Goal: Obtain resource: Download file/media

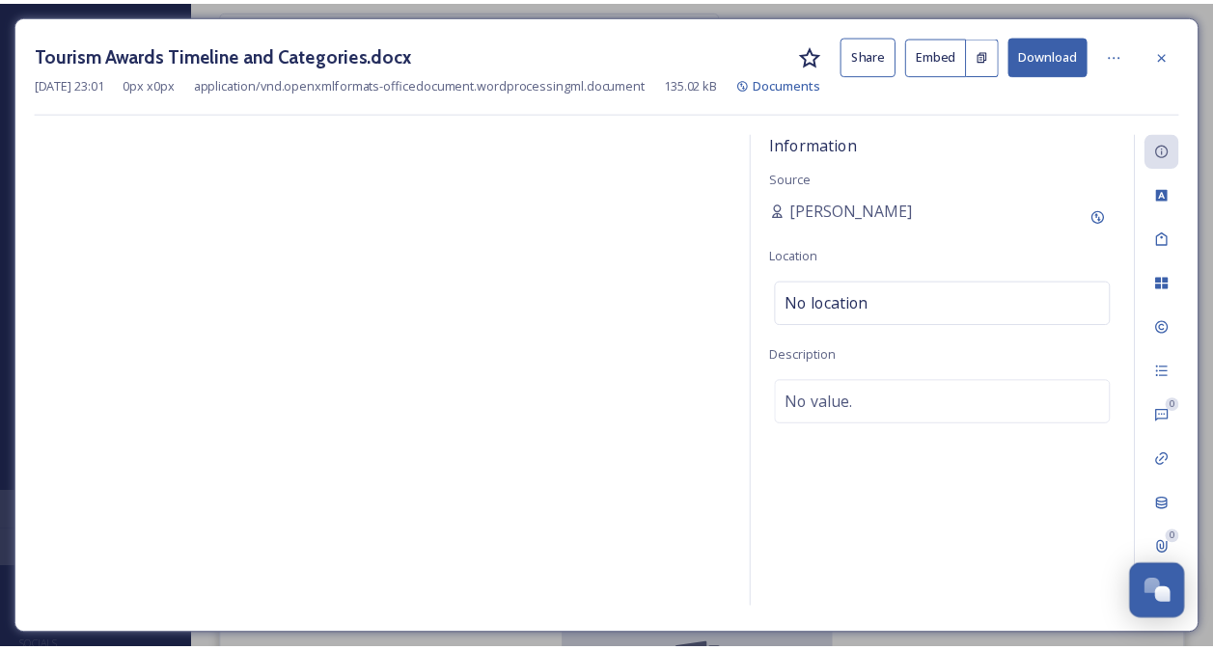
scroll to position [410, 0]
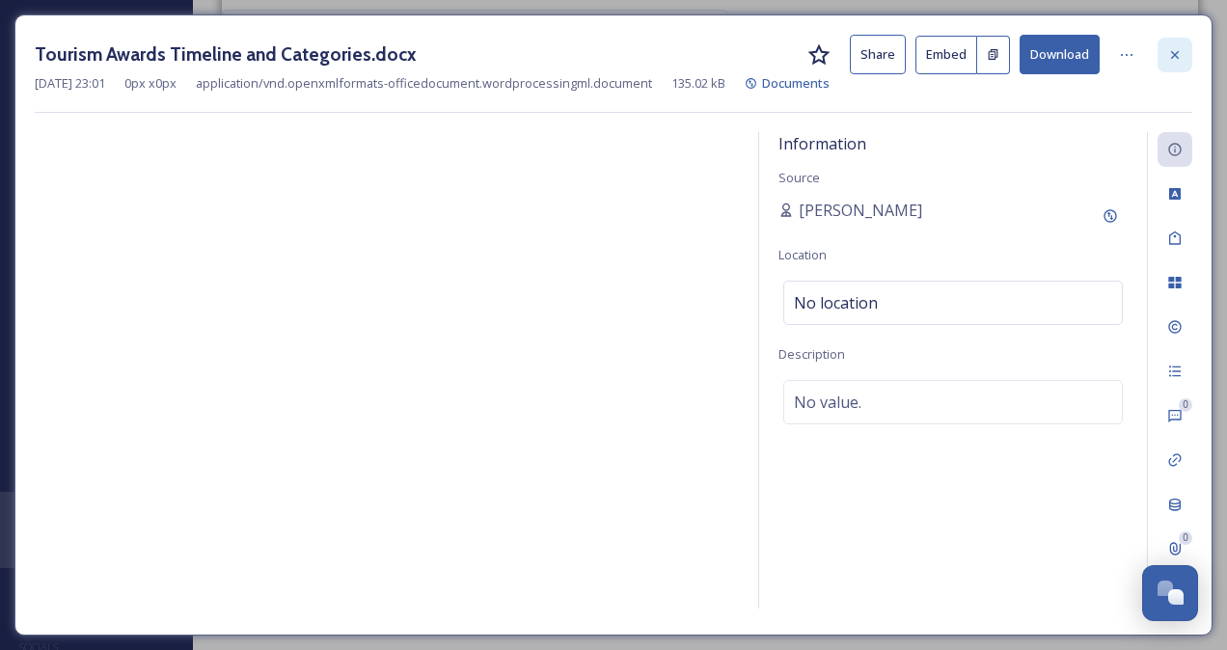
click at [1177, 55] on icon at bounding box center [1175, 54] width 8 height 8
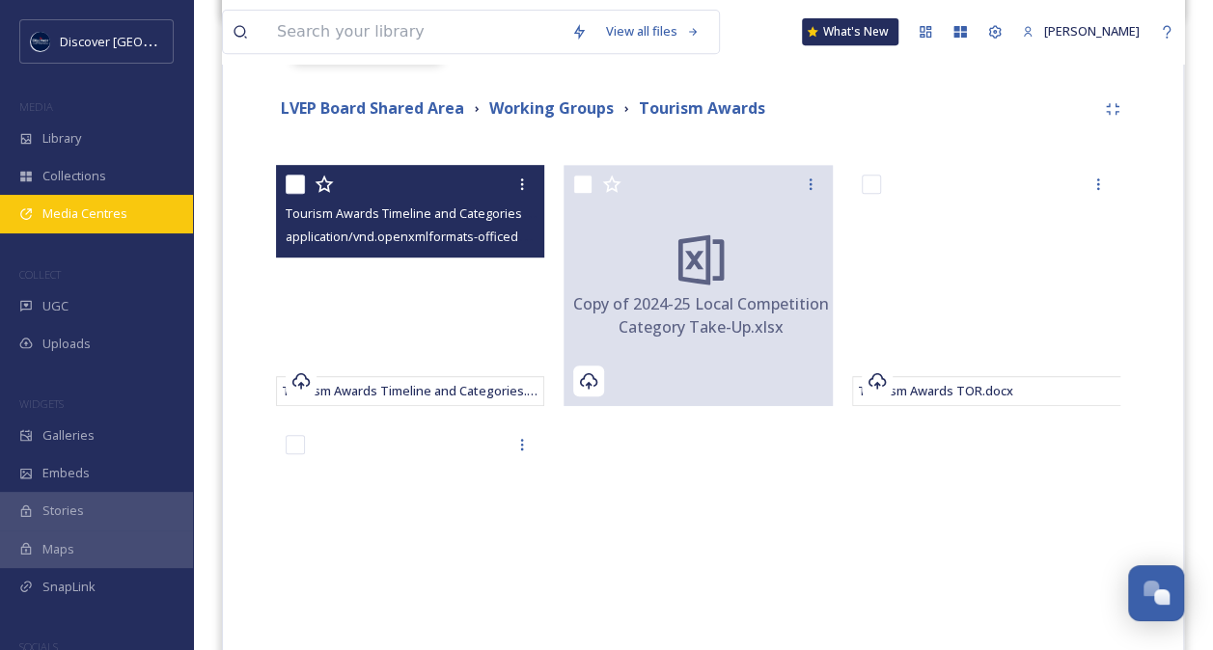
click at [112, 205] on span "Media Centres" at bounding box center [84, 214] width 85 height 18
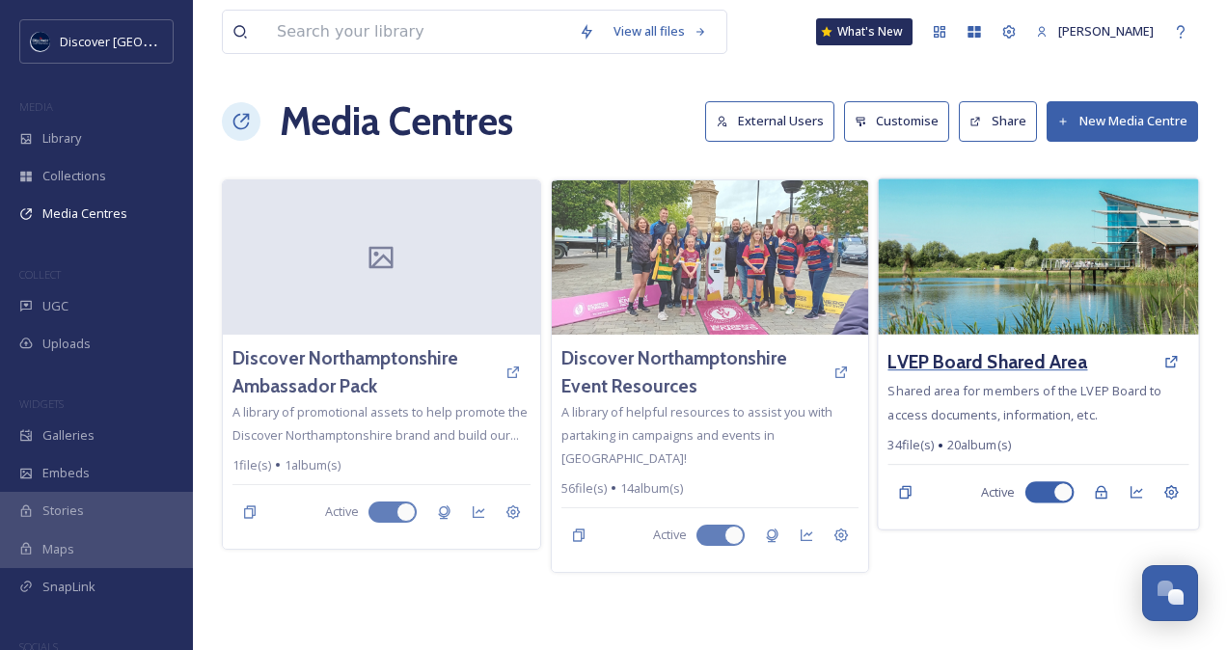
click at [989, 354] on h3 "LVEP Board Shared Area" at bounding box center [989, 362] width 200 height 28
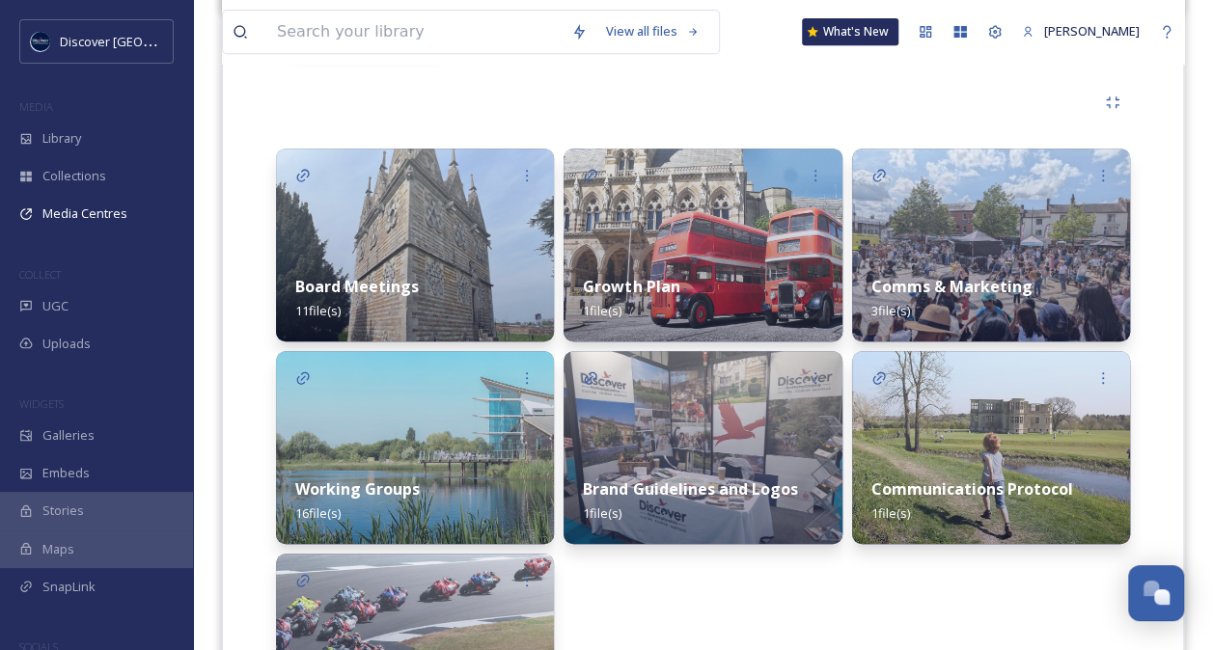
scroll to position [425, 0]
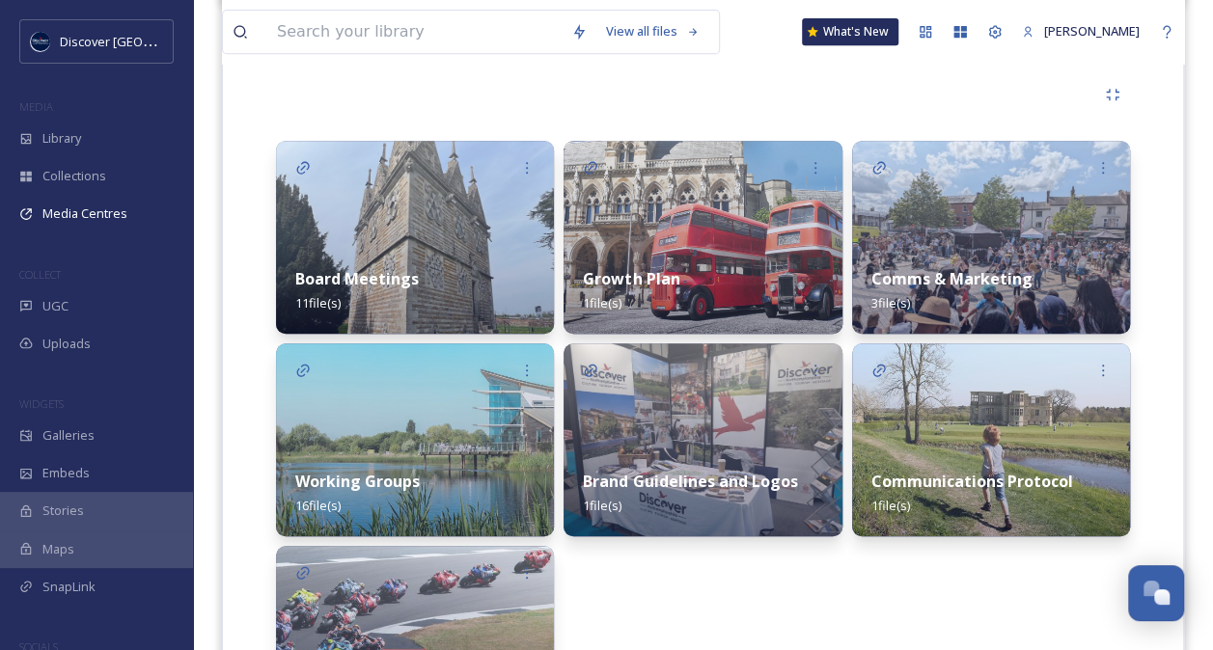
click at [410, 241] on img at bounding box center [415, 237] width 278 height 193
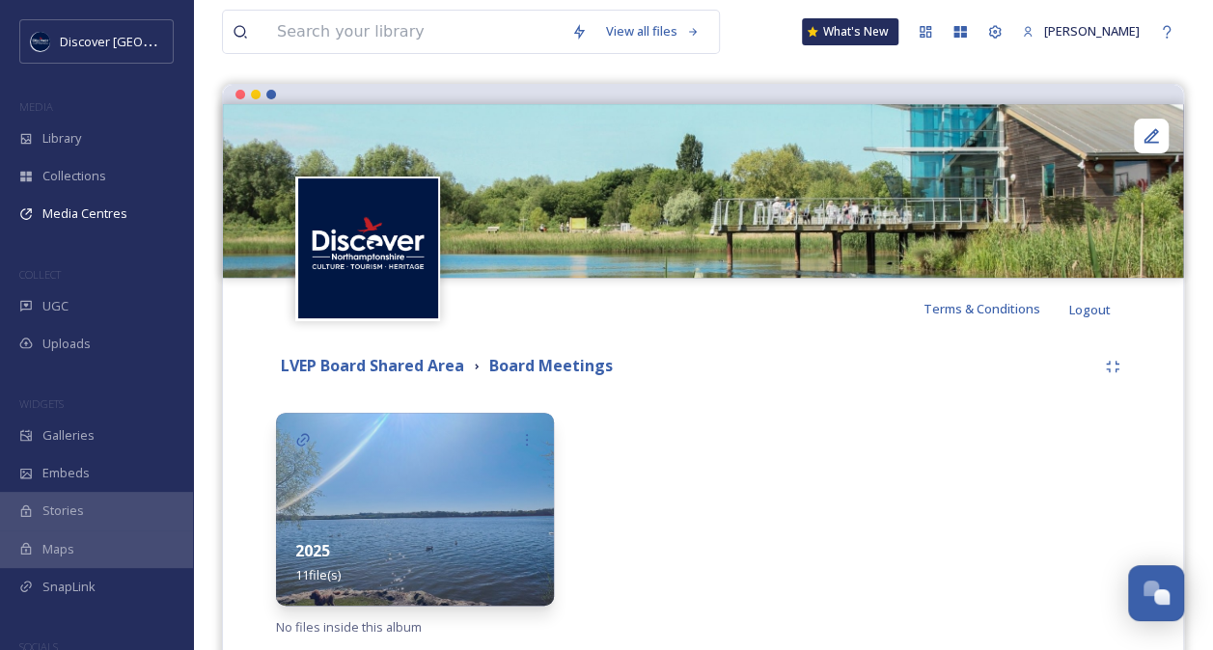
scroll to position [207, 0]
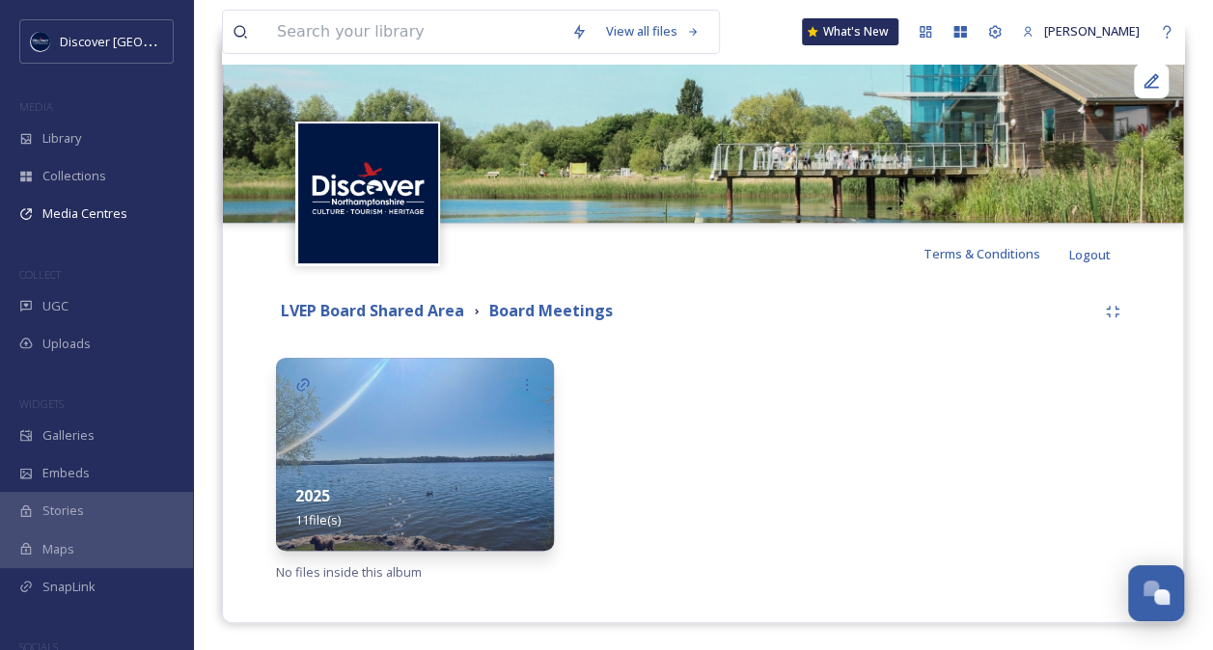
click at [394, 465] on div "2025 11 file(s)" at bounding box center [415, 508] width 278 height 86
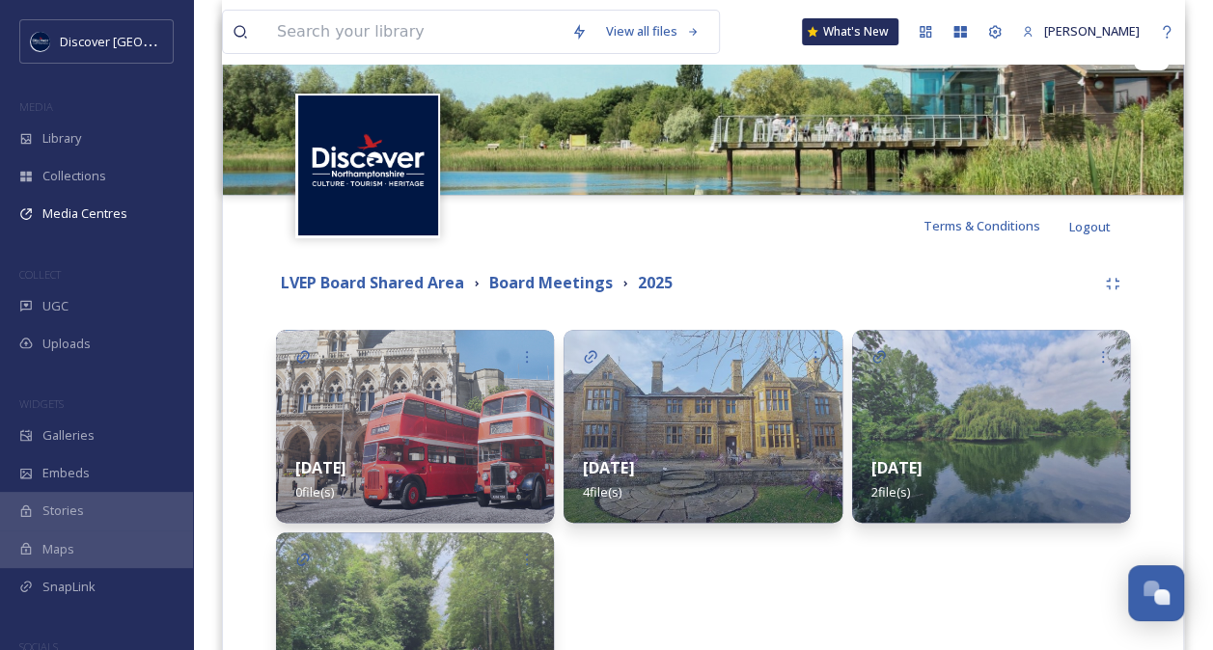
scroll to position [410, 0]
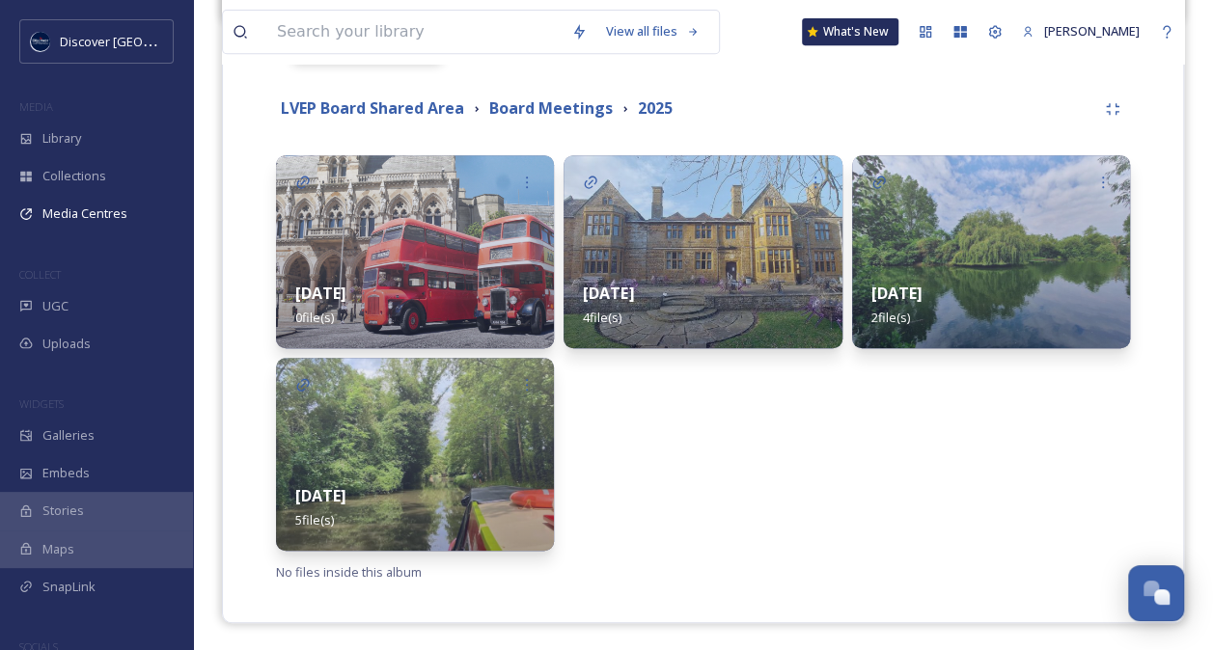
click at [429, 475] on div "[DATE] 5 file(s)" at bounding box center [415, 508] width 278 height 86
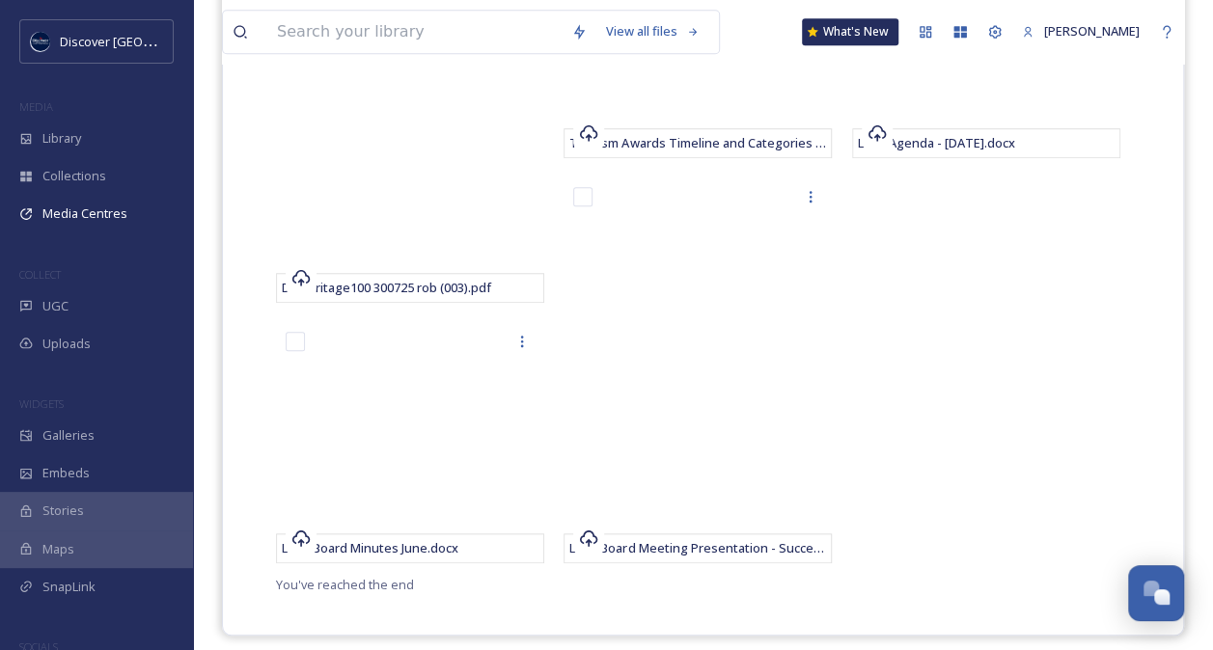
scroll to position [671, 0]
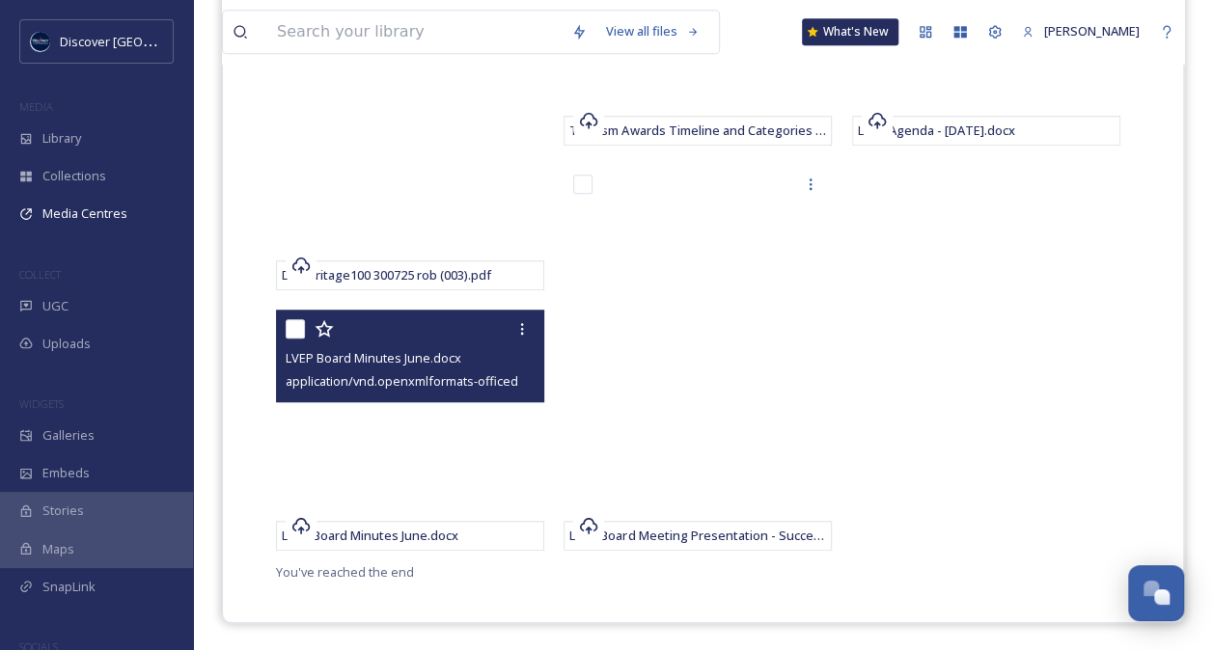
click at [421, 524] on div "LVEP Board Minutes June.docx" at bounding box center [410, 536] width 268 height 30
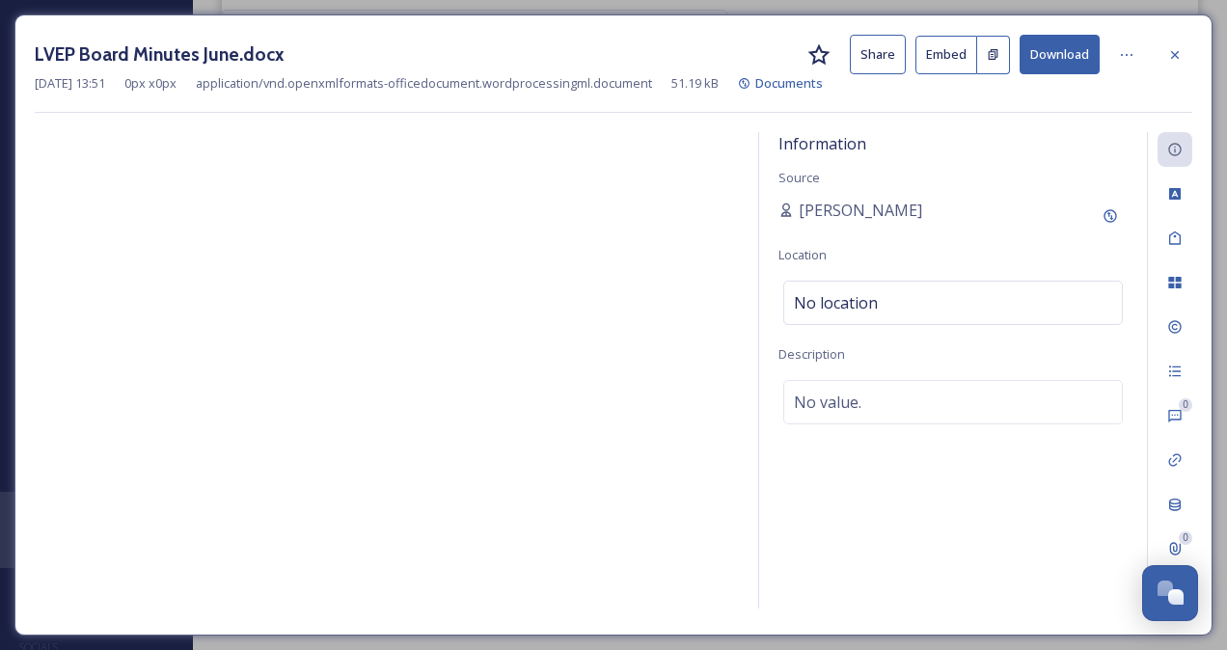
click at [1056, 56] on button "Download" at bounding box center [1060, 55] width 80 height 40
click at [1075, 63] on button "Download" at bounding box center [1060, 55] width 80 height 40
click at [1176, 47] on icon at bounding box center [1174, 54] width 15 height 15
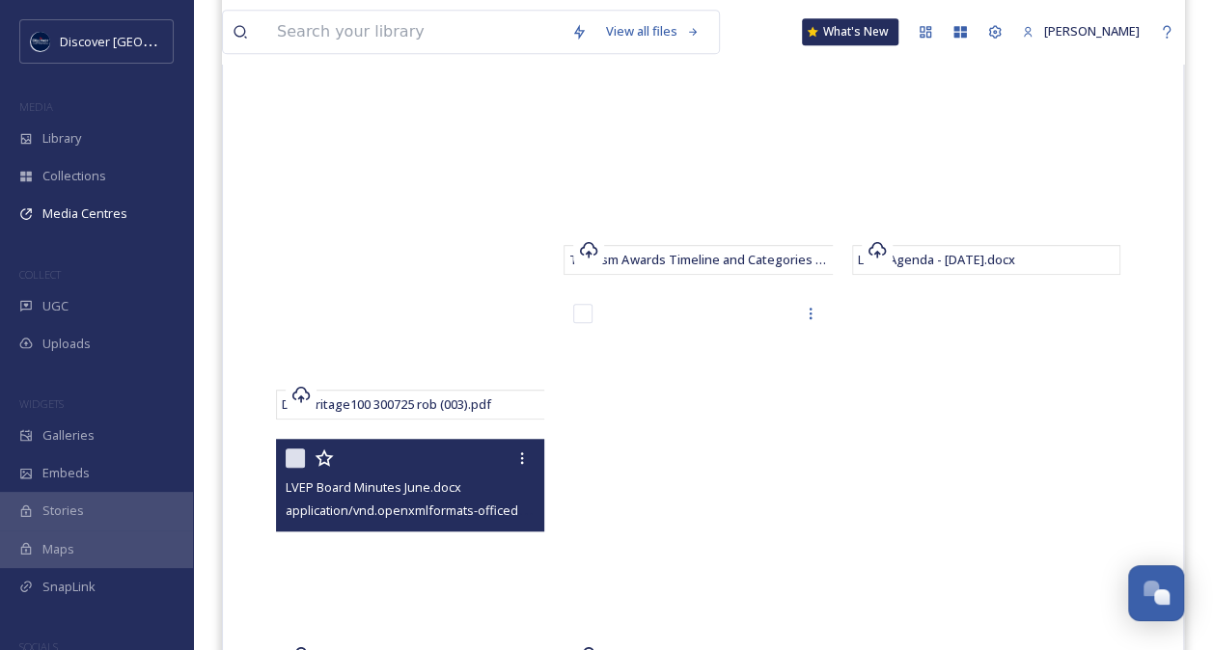
scroll to position [501, 0]
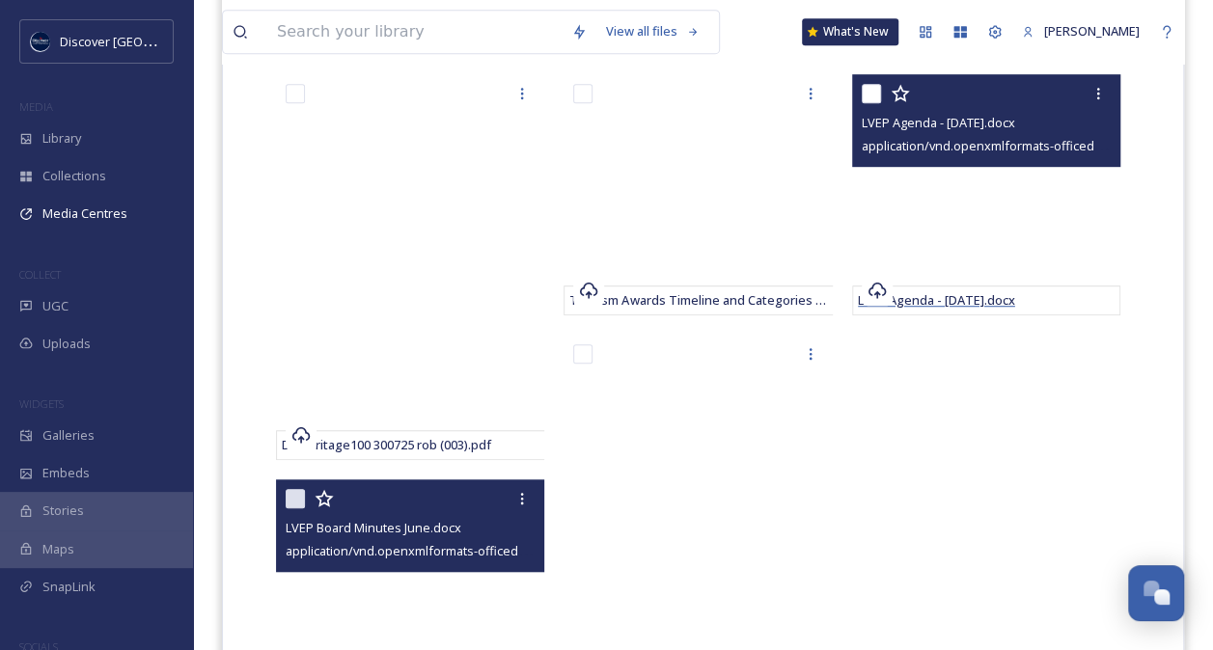
click at [988, 299] on span "LVEP Agenda - [DATE].docx" at bounding box center [936, 299] width 157 height 17
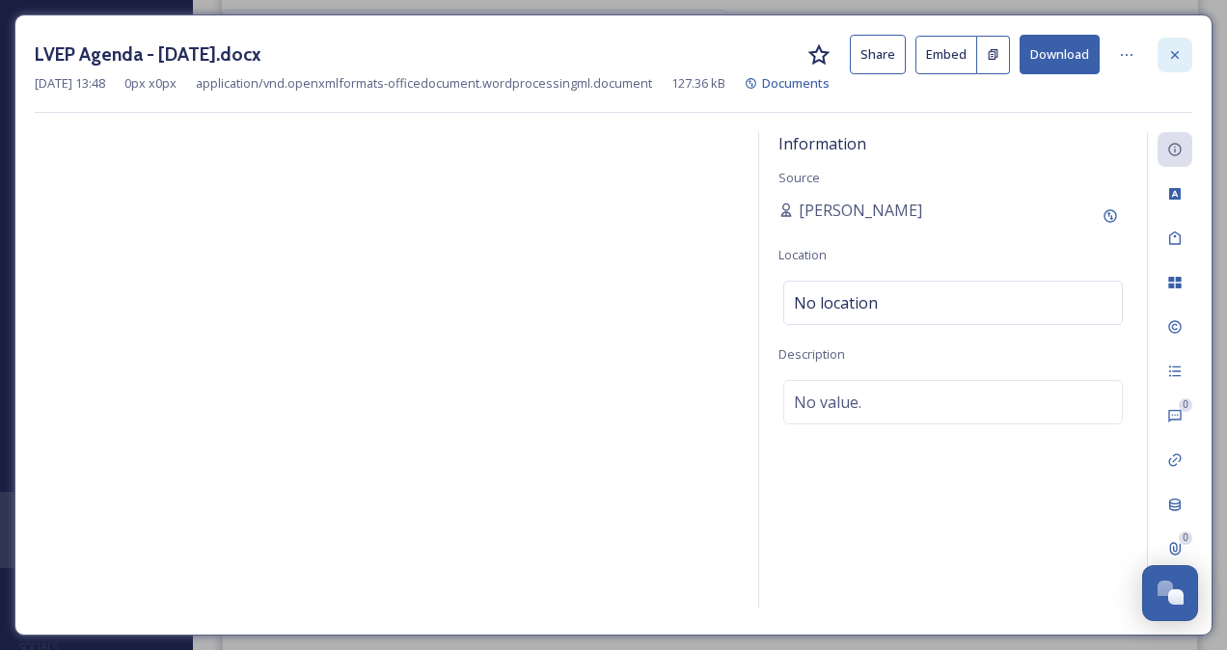
click at [1177, 56] on icon at bounding box center [1174, 54] width 15 height 15
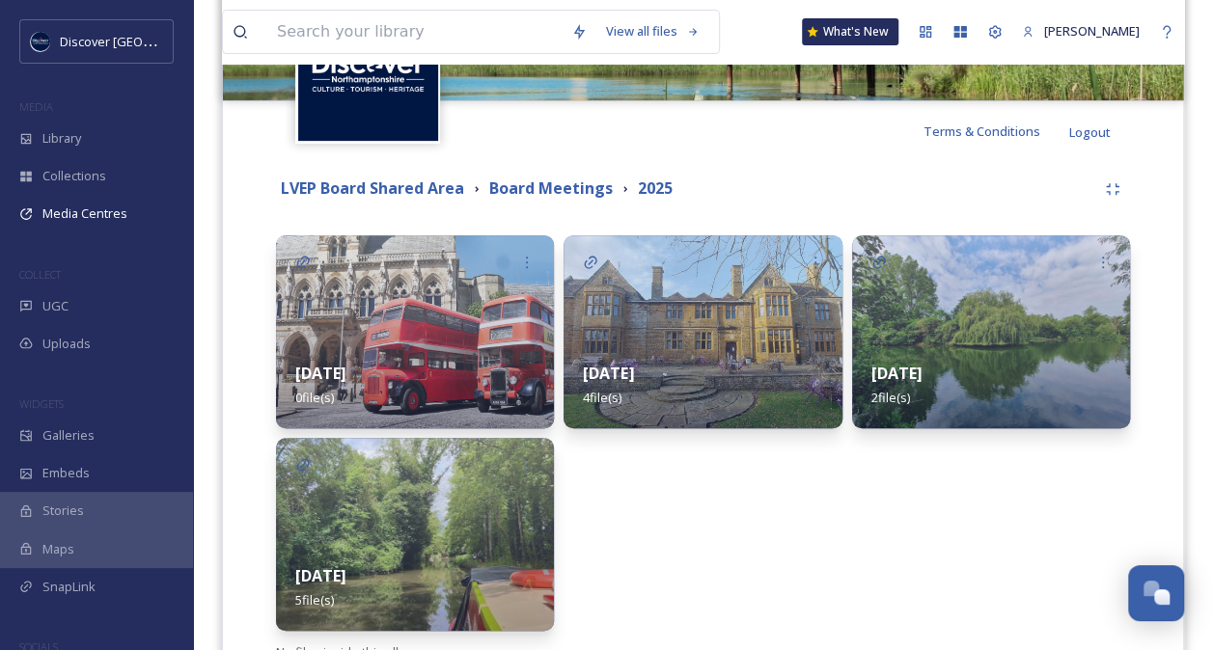
scroll to position [340, 0]
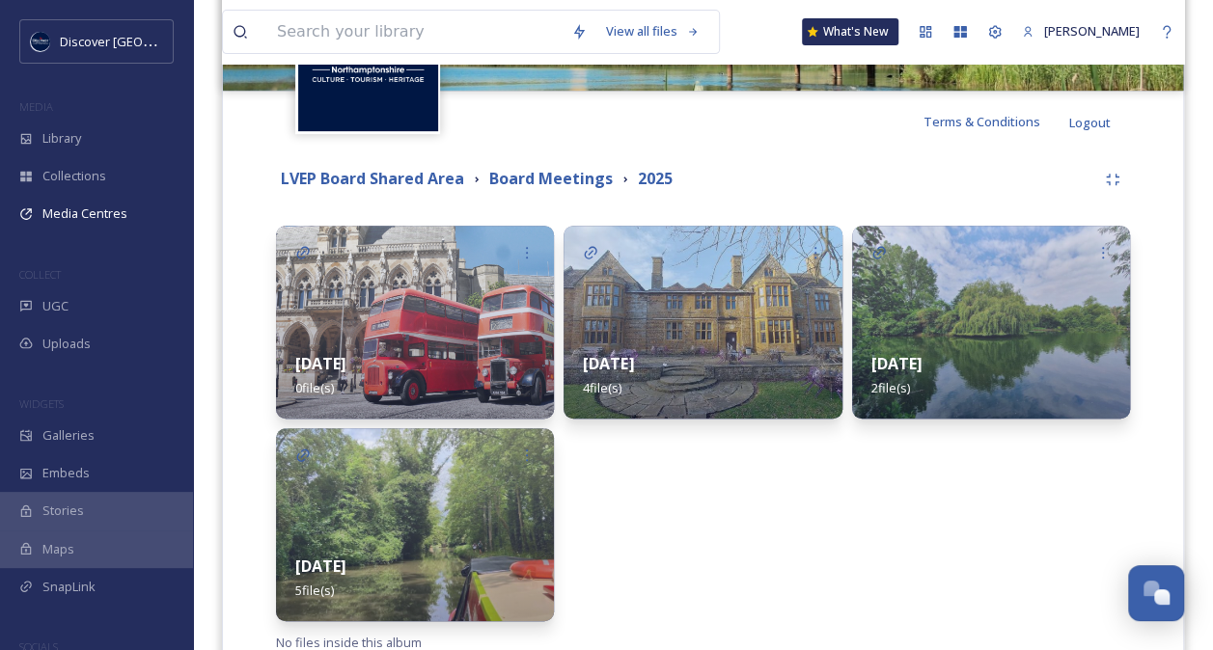
click at [731, 363] on div "[DATE] 4 file(s)" at bounding box center [702, 376] width 278 height 86
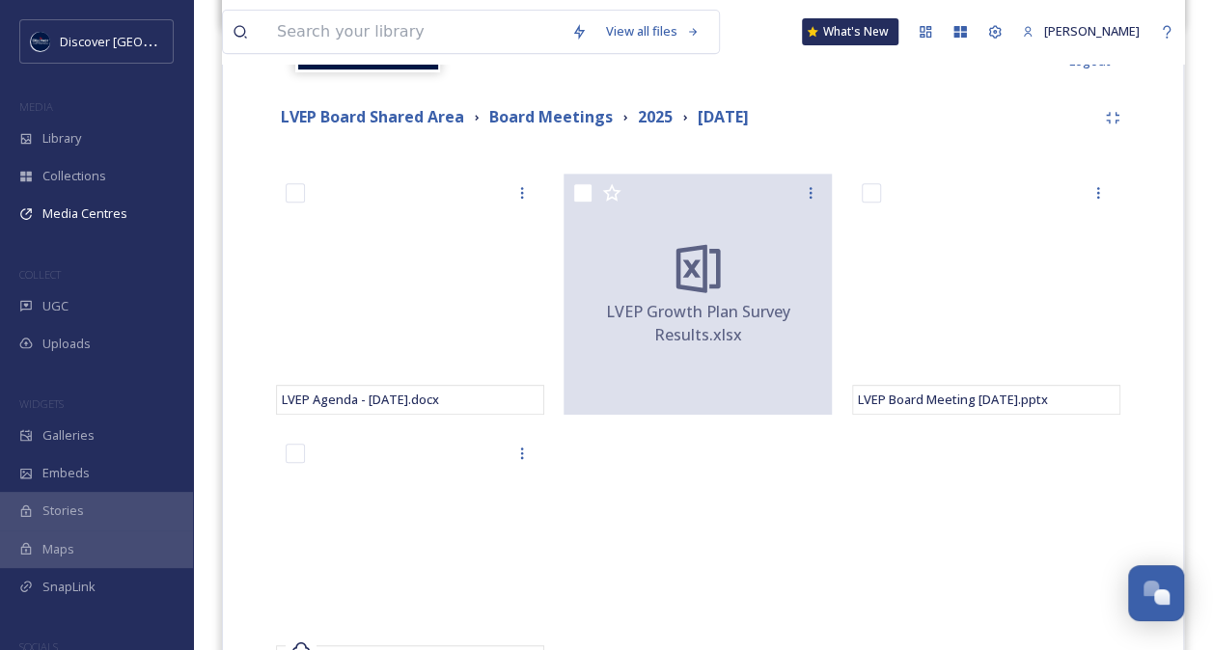
scroll to position [526, 0]
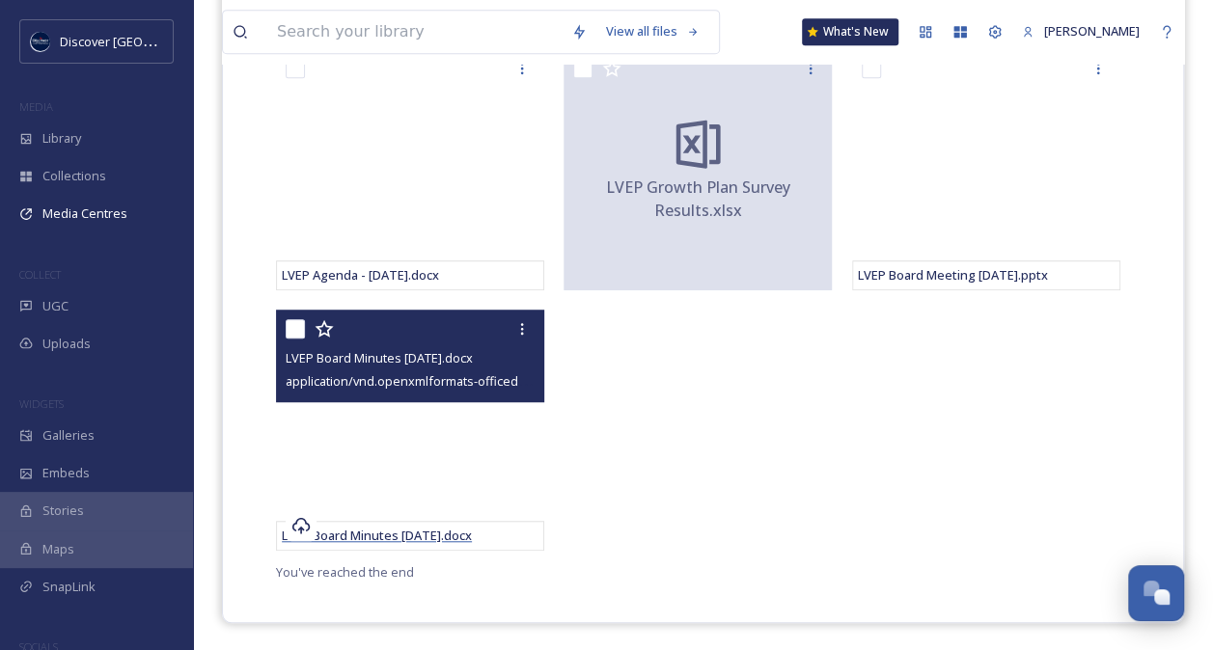
click at [429, 529] on span "LVEP Board Minutes [DATE].docx" at bounding box center [377, 535] width 190 height 17
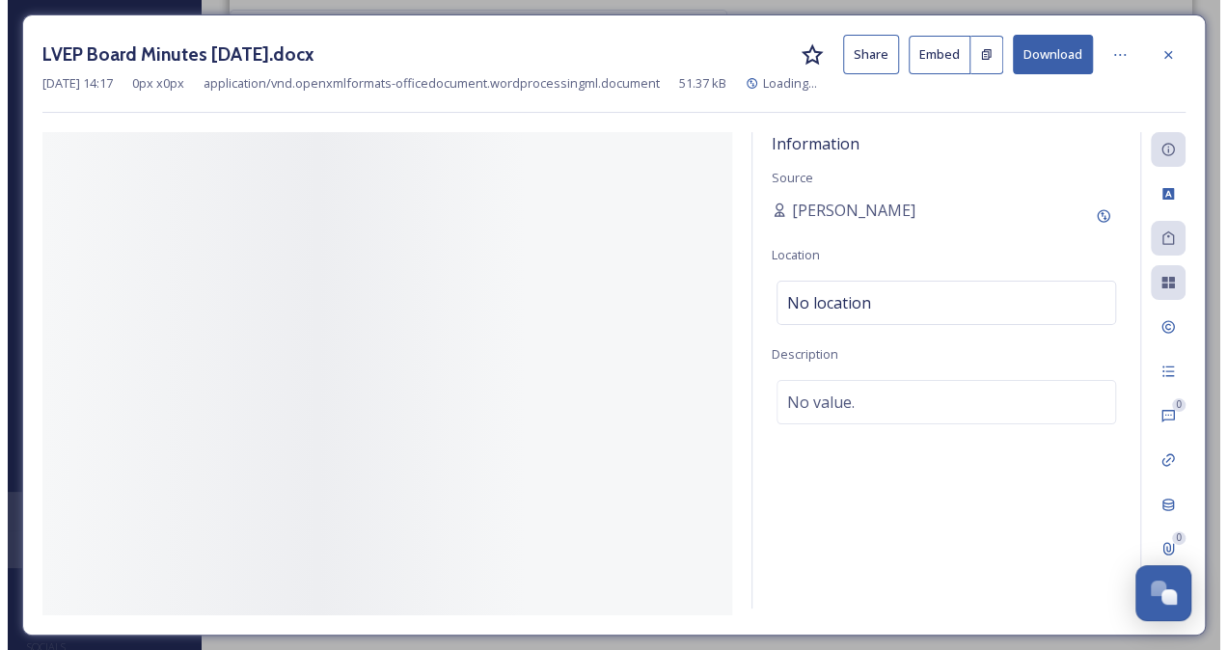
scroll to position [265, 0]
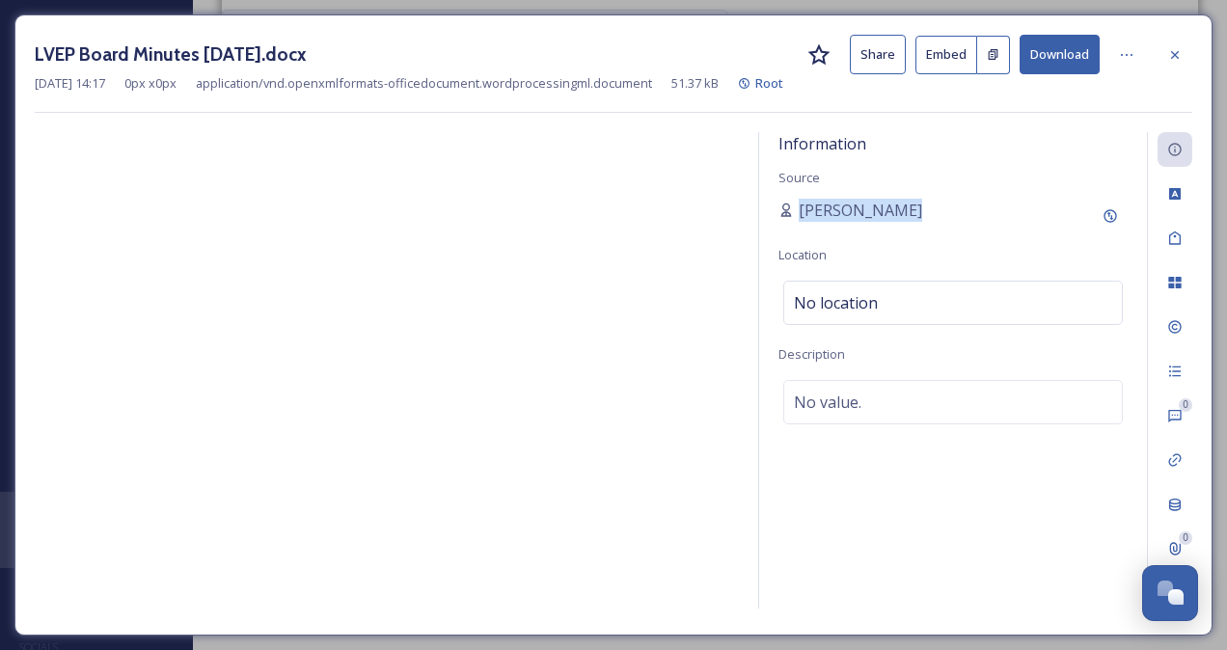
drag, startPoint x: 758, startPoint y: 206, endPoint x: 758, endPoint y: 239, distance: 32.8
click at [758, 239] on div "Information Source [PERSON_NAME] Location No location Description No value. 0 0" at bounding box center [975, 370] width 434 height 477
click at [1168, 47] on icon at bounding box center [1174, 54] width 15 height 15
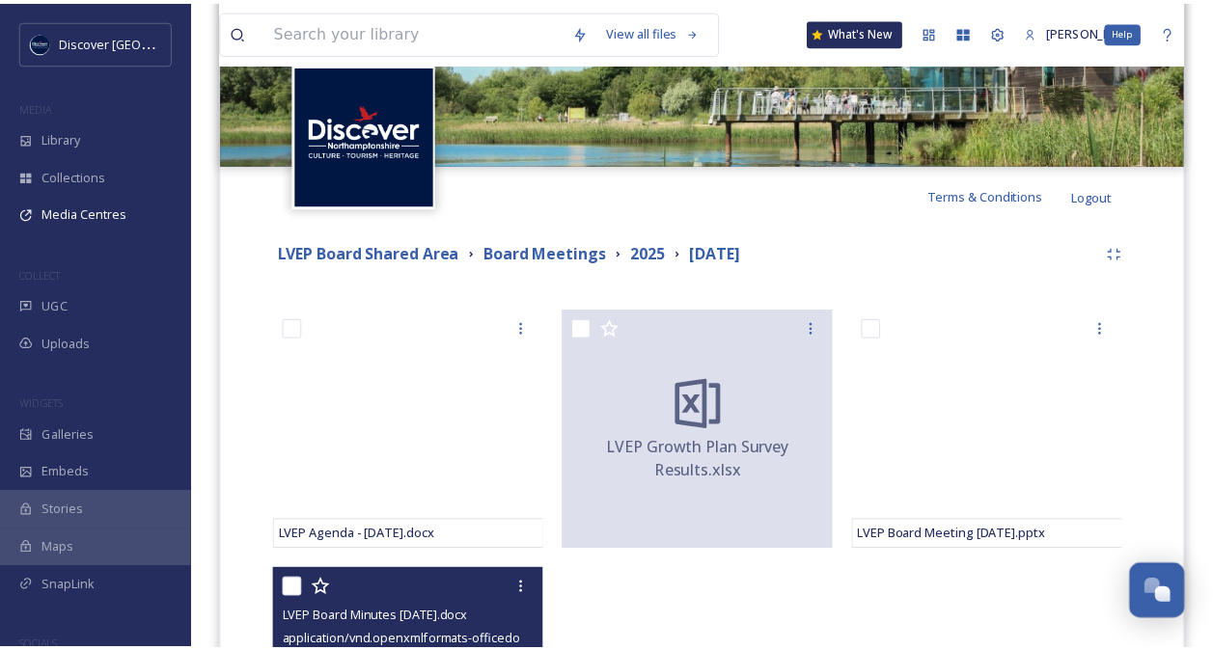
scroll to position [526, 0]
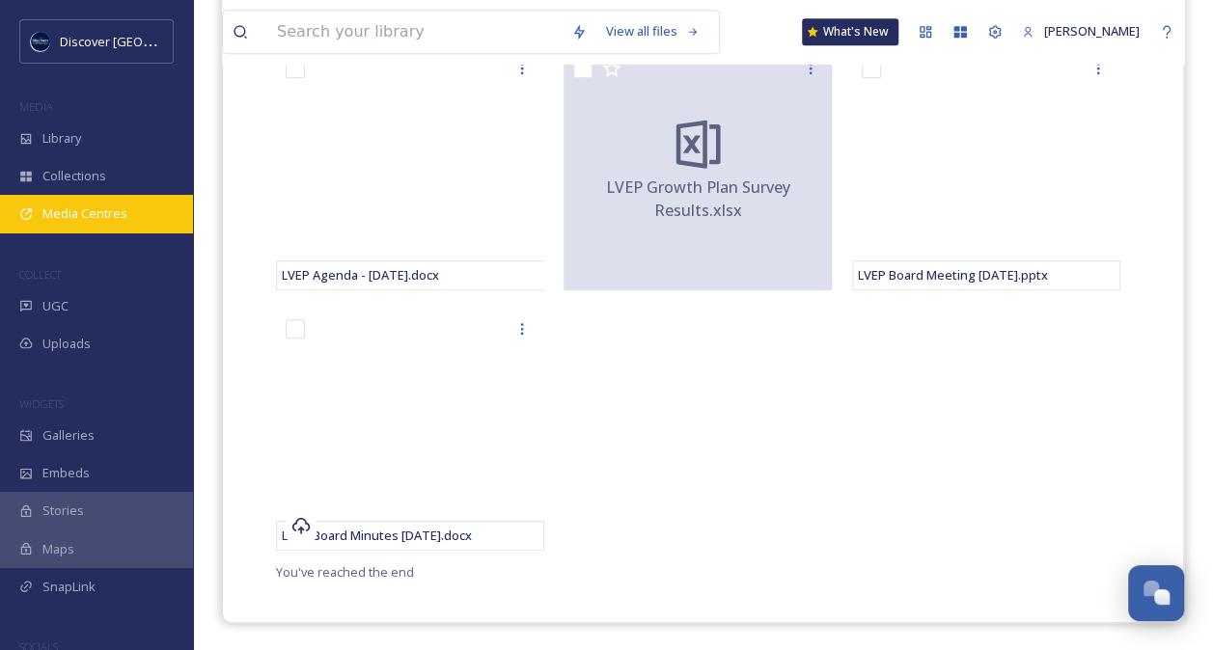
click at [100, 210] on span "Media Centres" at bounding box center [84, 214] width 85 height 18
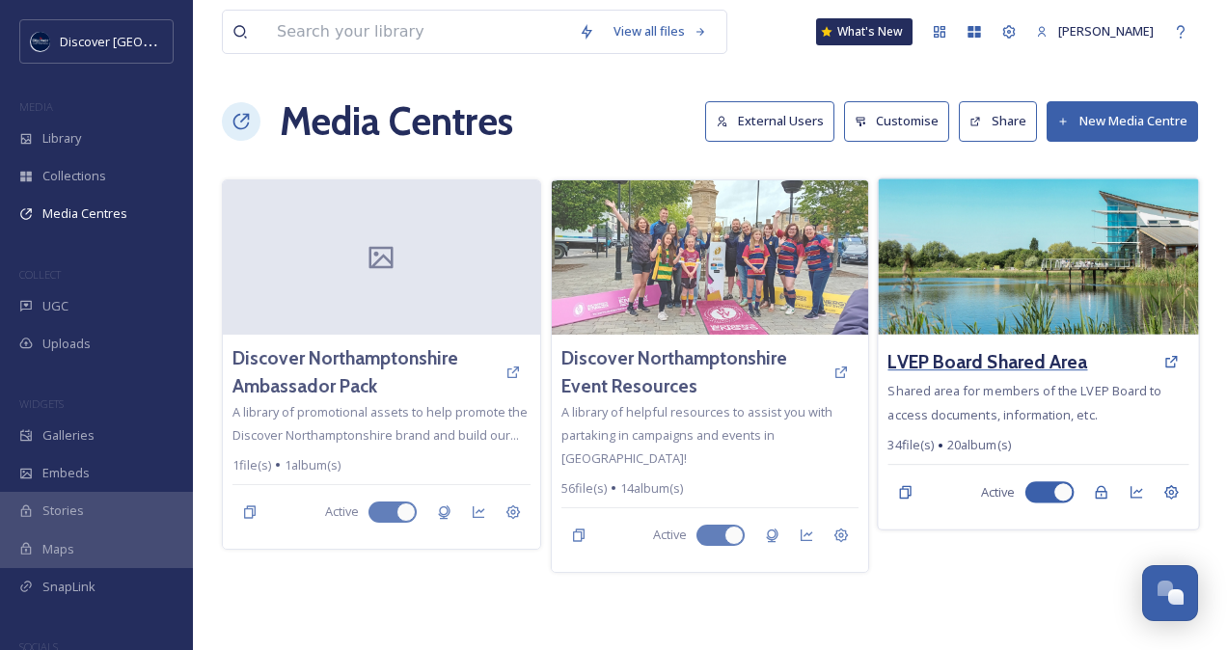
click at [982, 367] on h3 "LVEP Board Shared Area" at bounding box center [989, 362] width 200 height 28
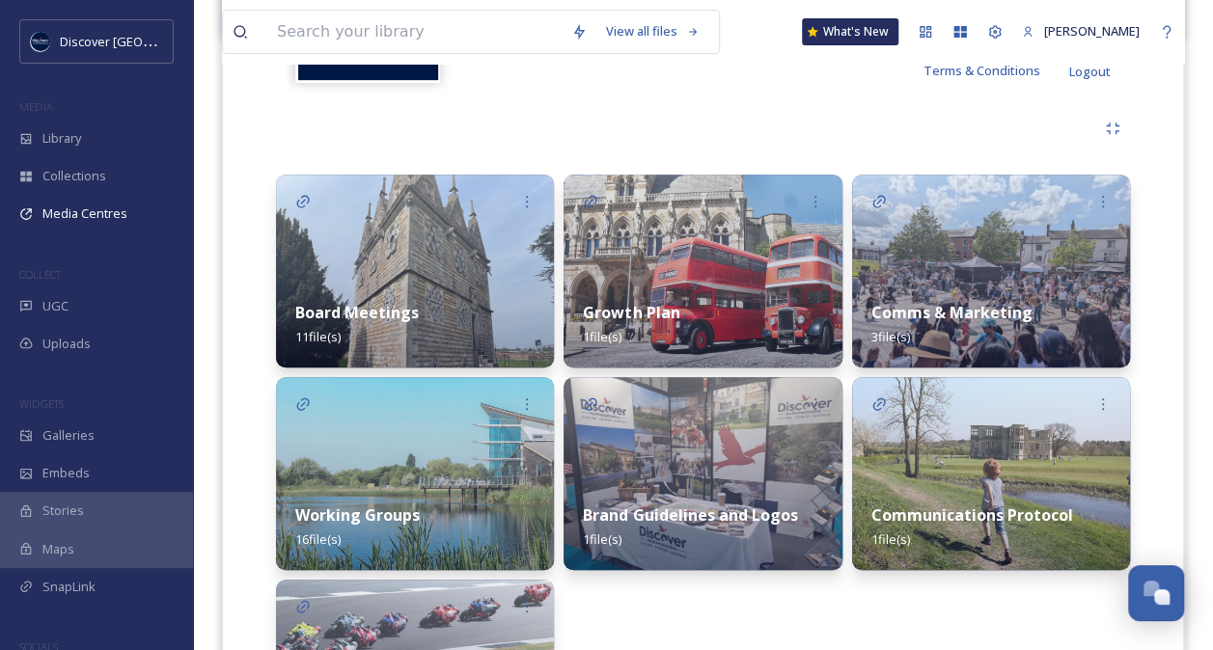
scroll to position [415, 0]
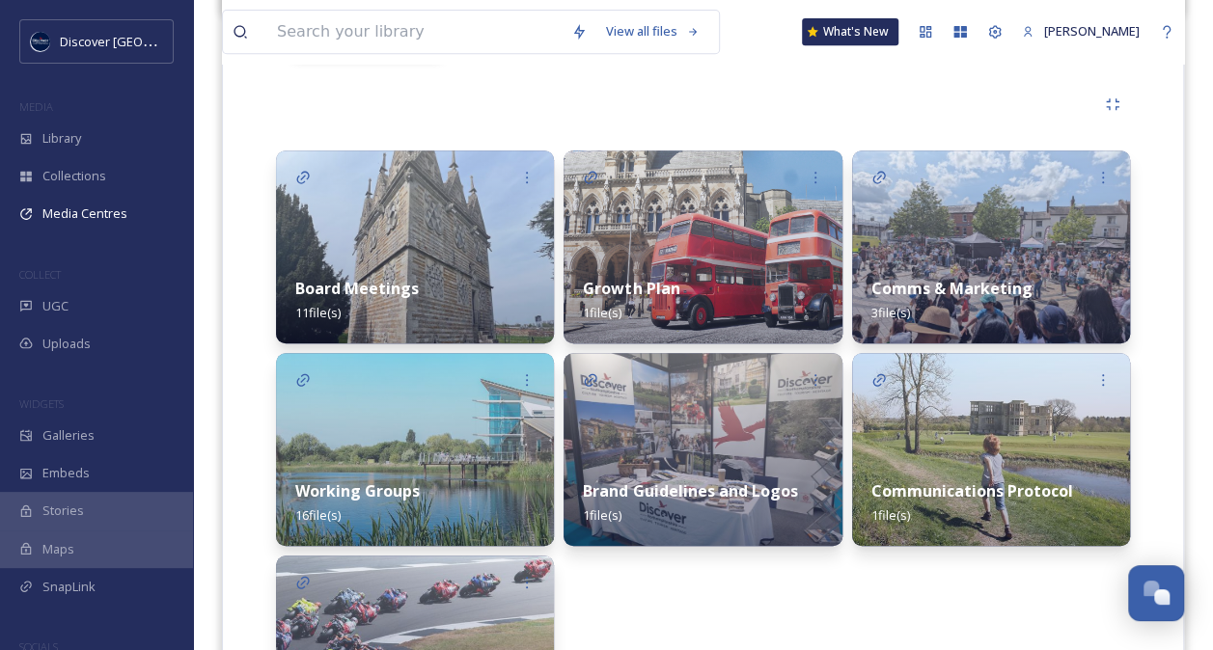
click at [451, 473] on div "Working Groups 16 file(s)" at bounding box center [415, 503] width 278 height 86
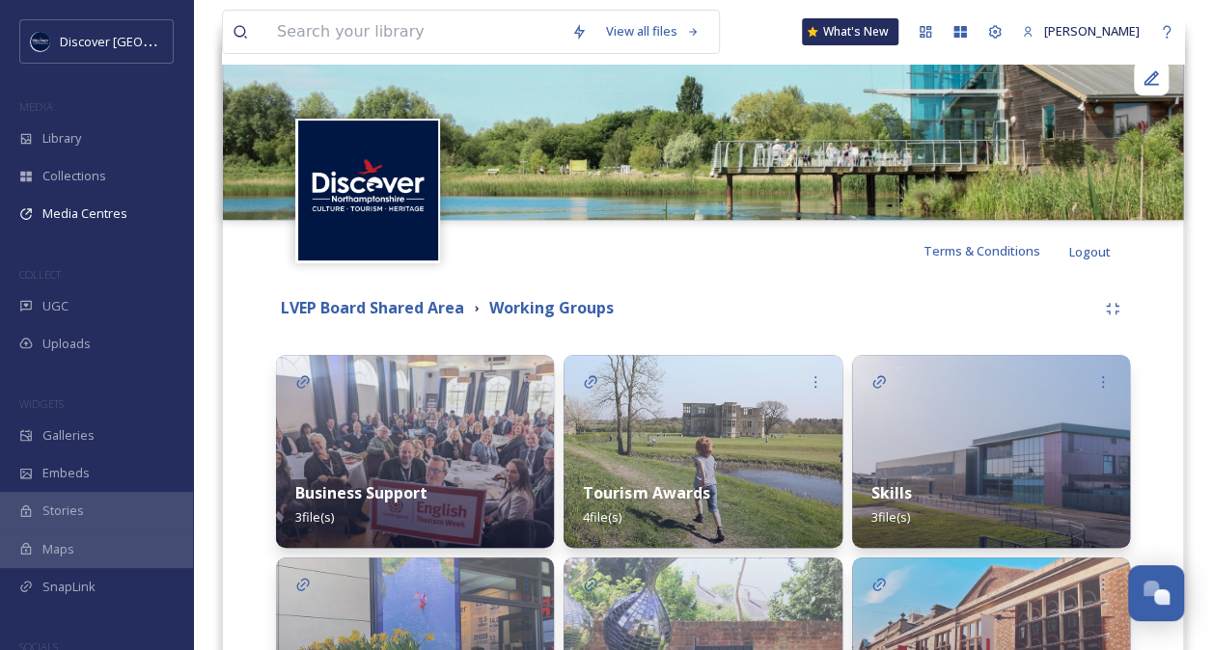
scroll to position [207, 0]
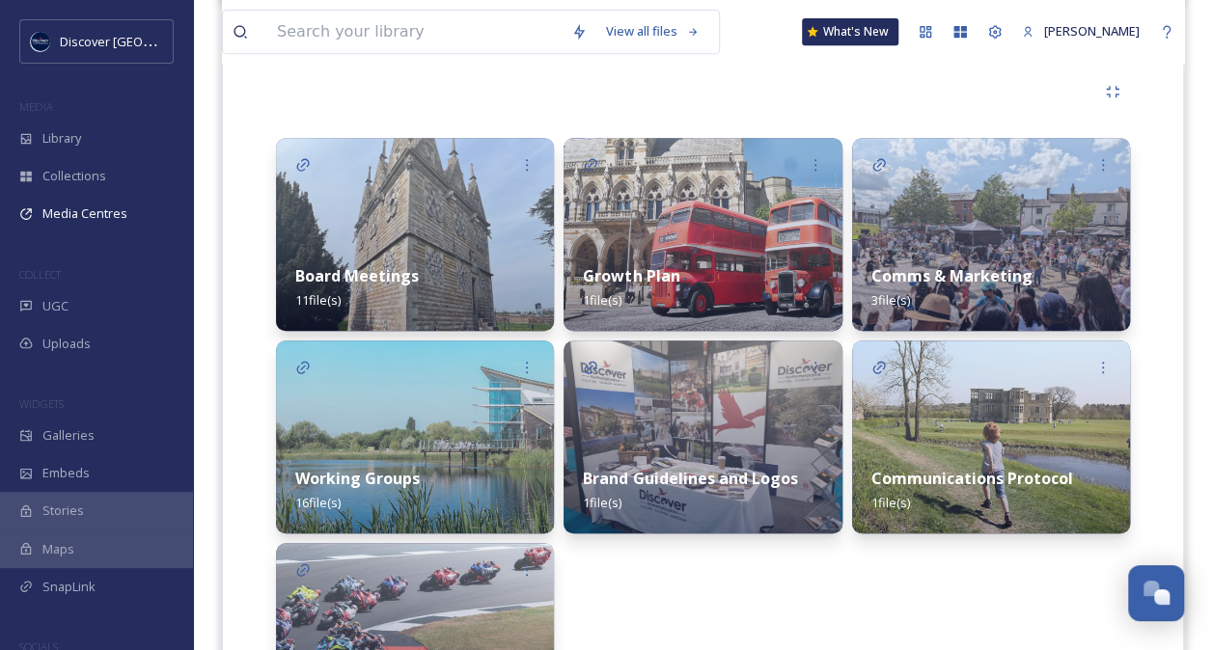
scroll to position [425, 0]
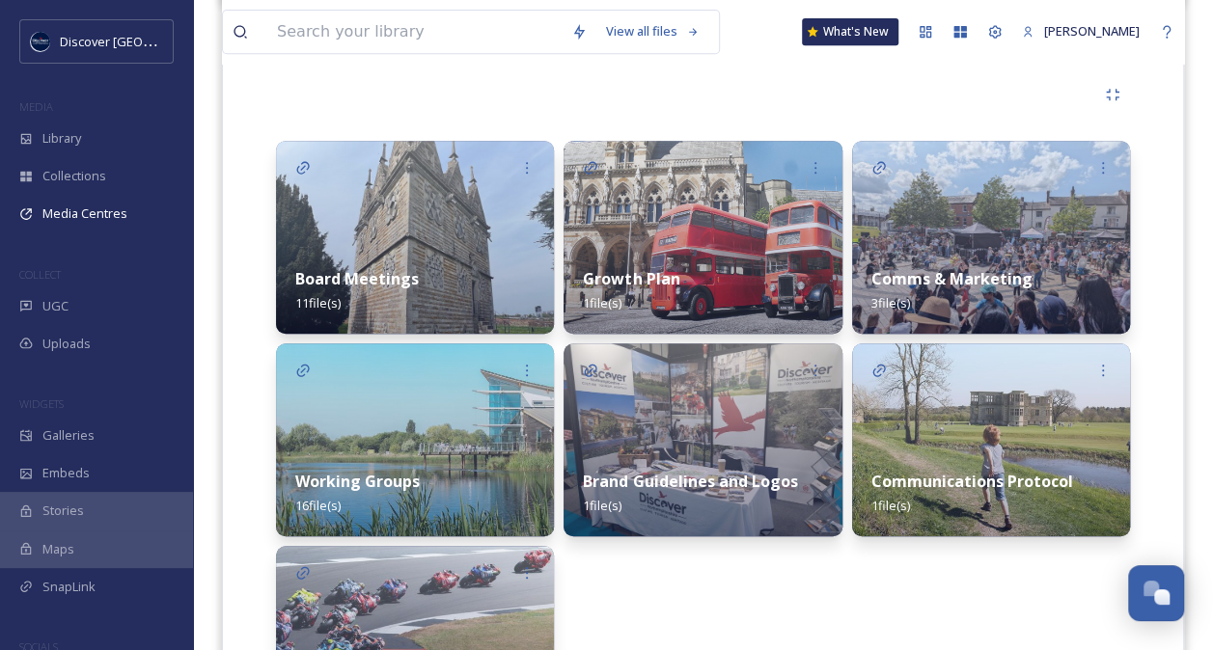
click at [443, 438] on img at bounding box center [415, 439] width 278 height 193
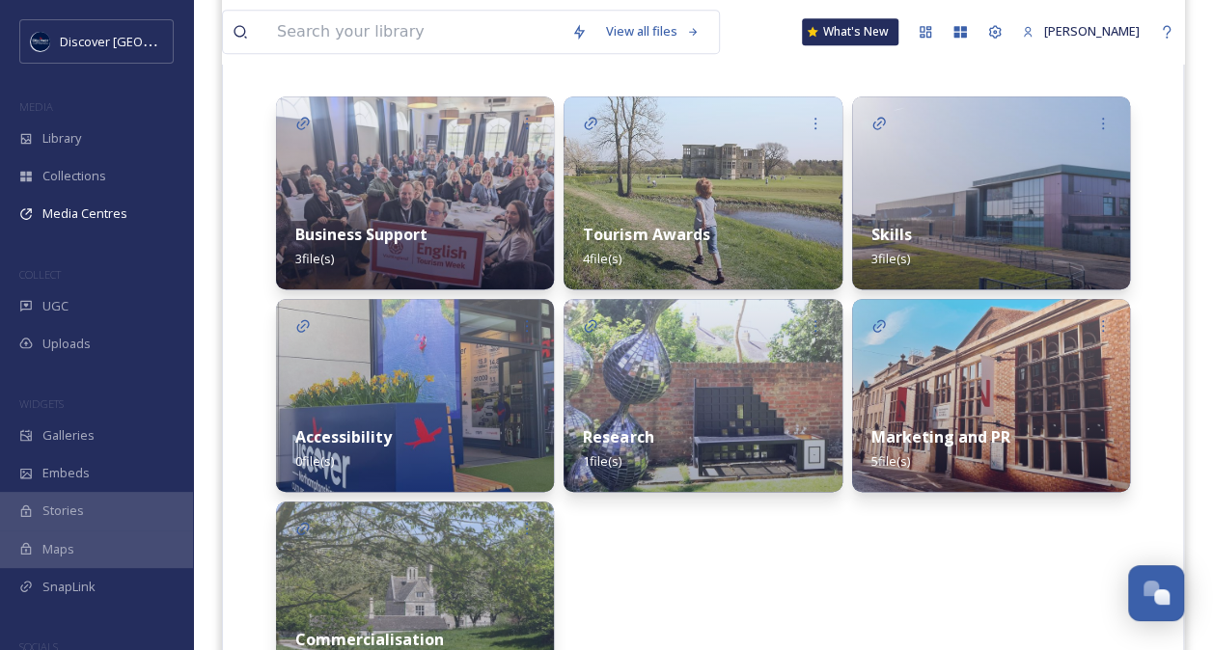
scroll to position [467, 0]
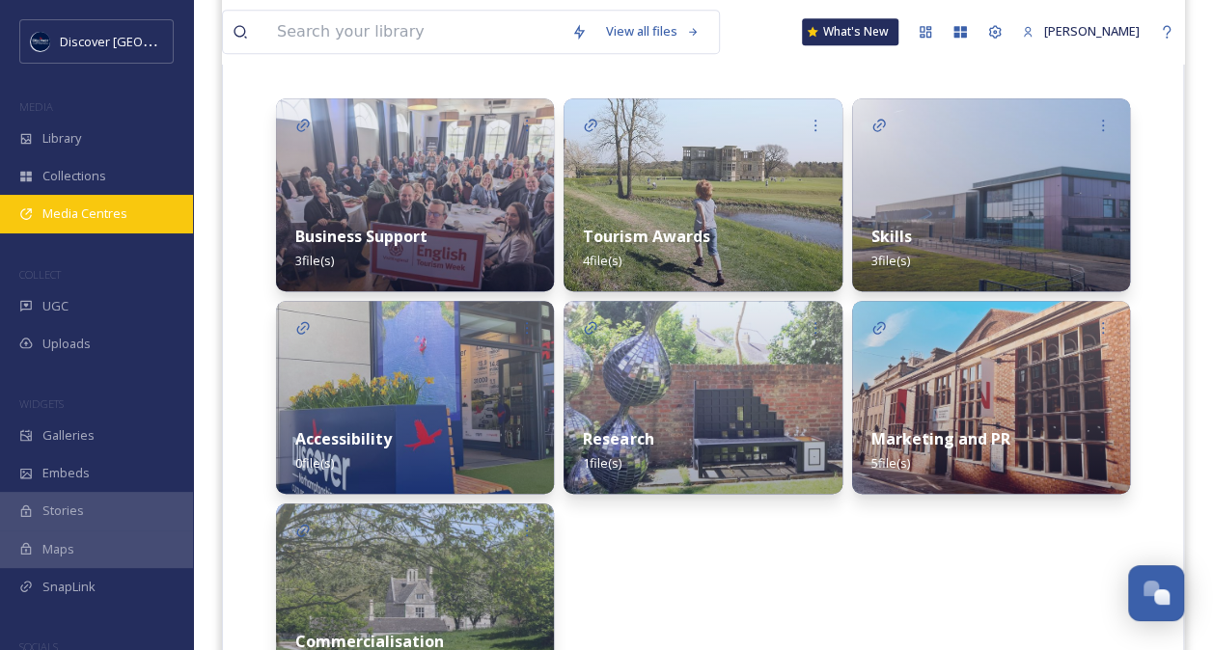
click at [98, 214] on span "Media Centres" at bounding box center [84, 214] width 85 height 18
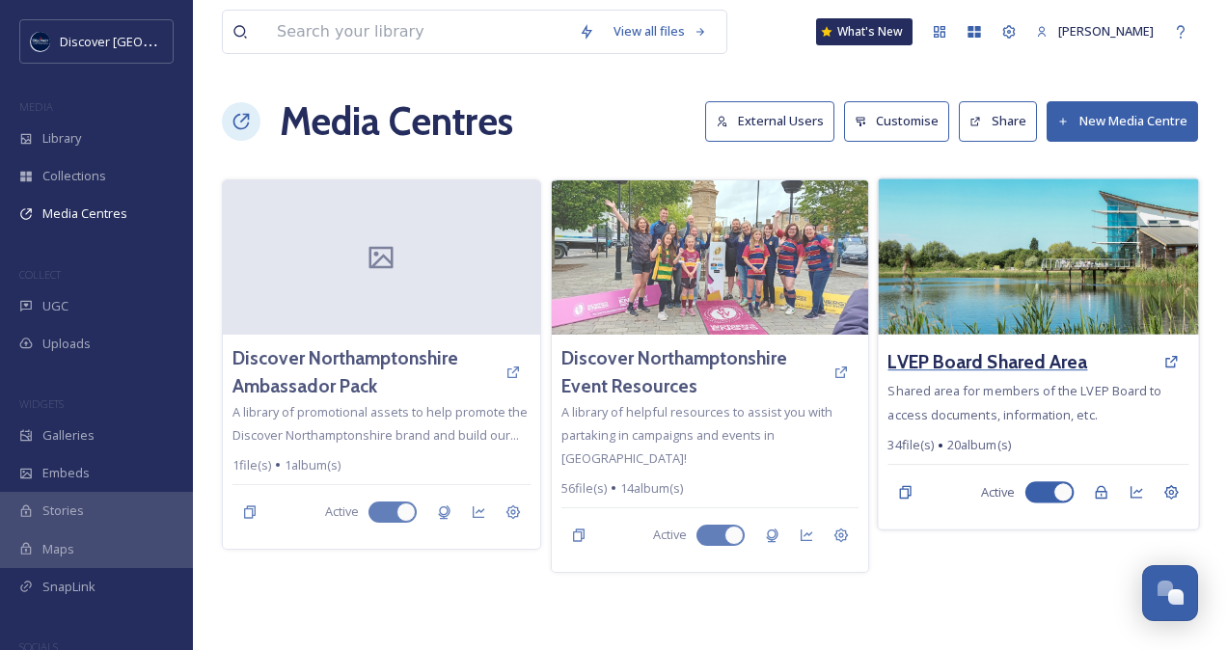
click at [1034, 358] on h3 "LVEP Board Shared Area" at bounding box center [989, 362] width 200 height 28
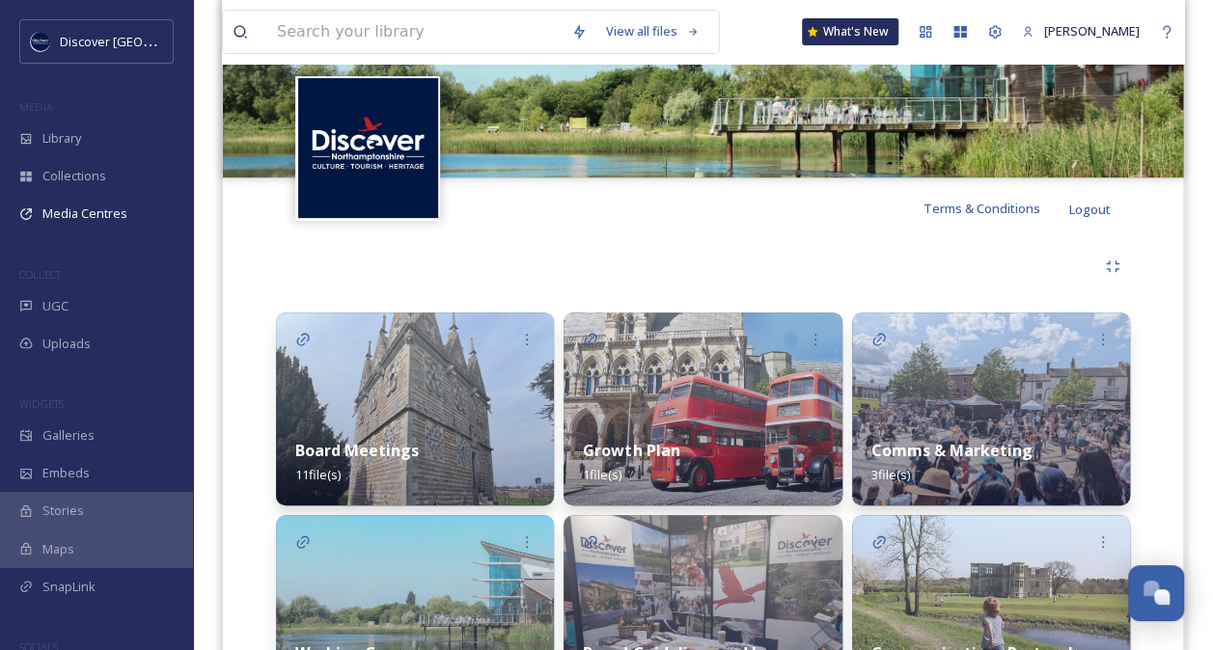
scroll to position [325, 0]
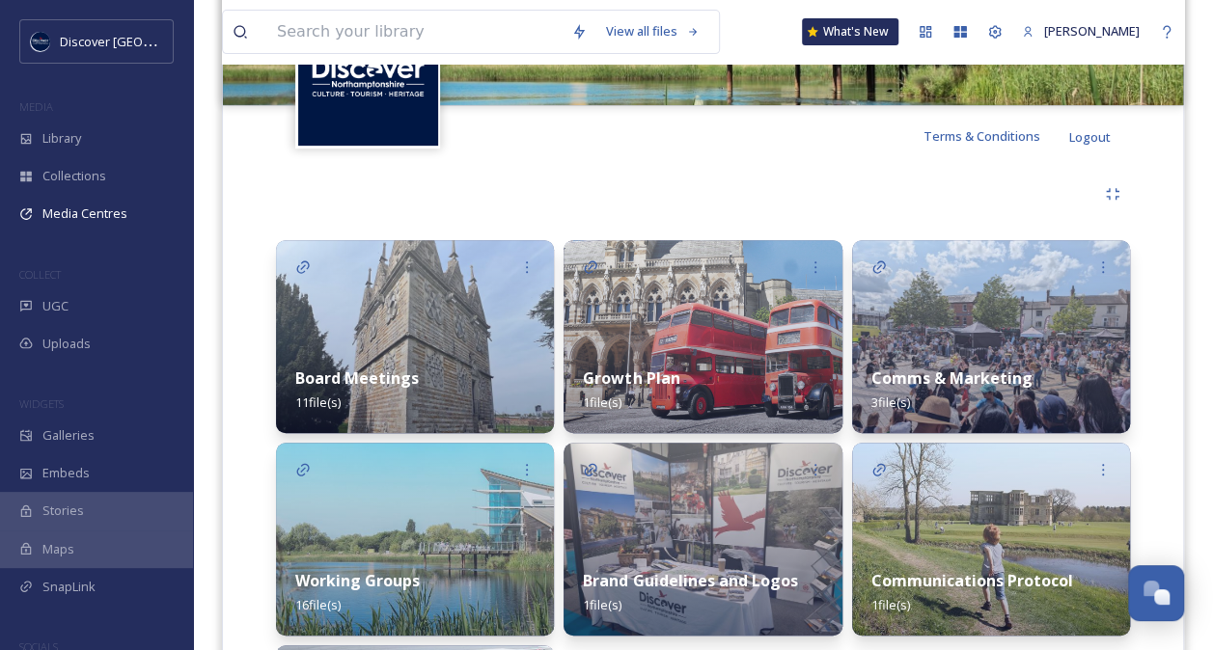
click at [399, 384] on strong "Board Meetings" at bounding box center [357, 378] width 124 height 21
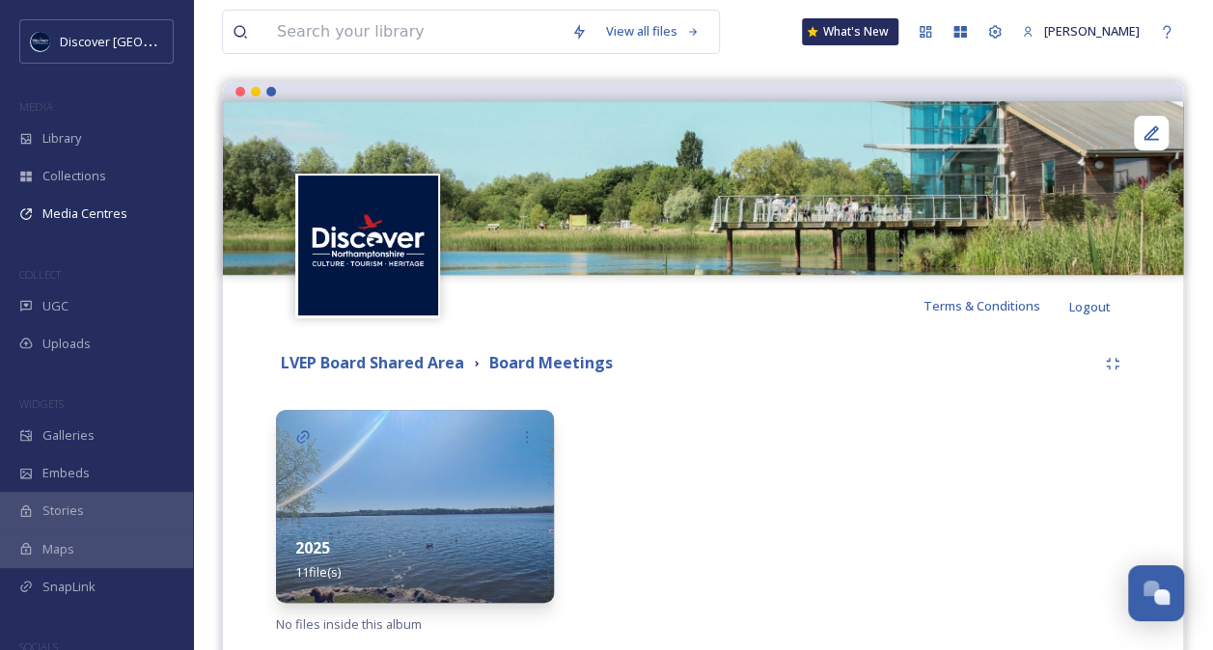
scroll to position [207, 0]
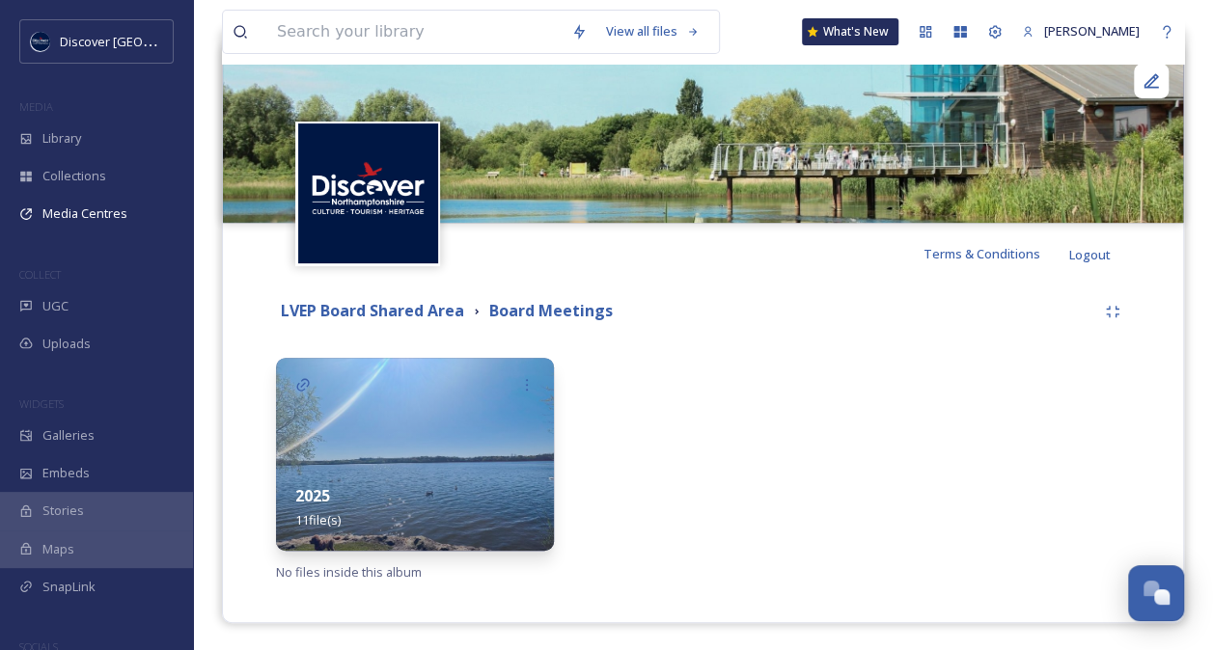
click at [446, 475] on div "2025 11 file(s)" at bounding box center [415, 508] width 278 height 86
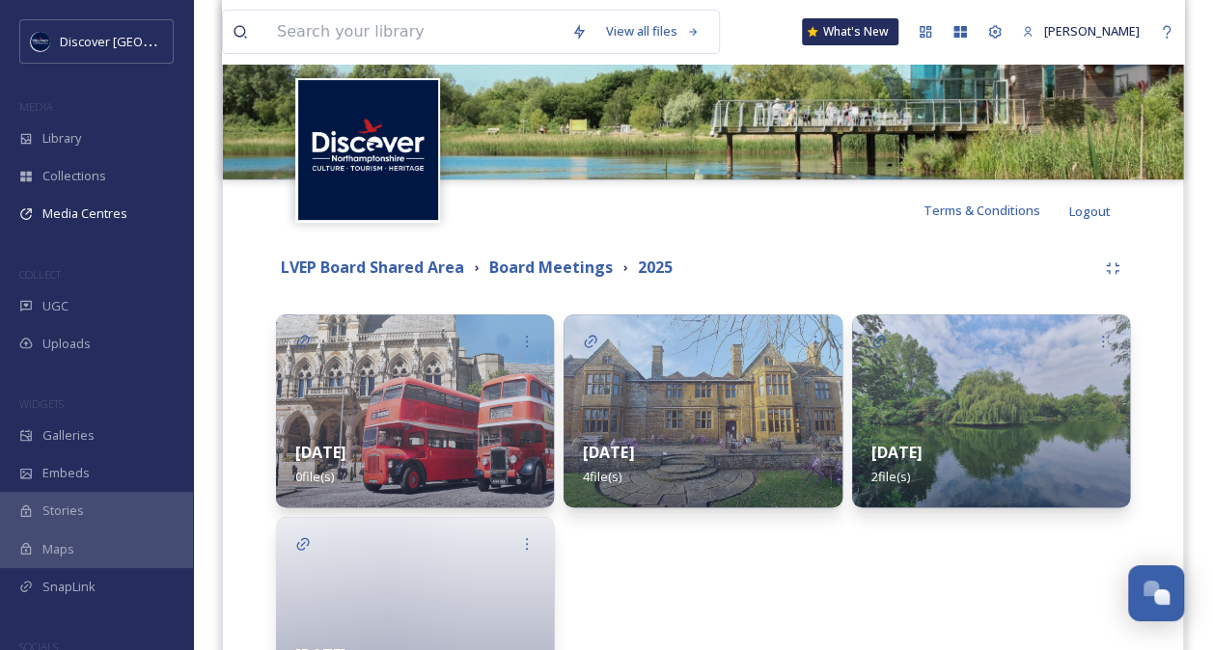
scroll to position [385, 0]
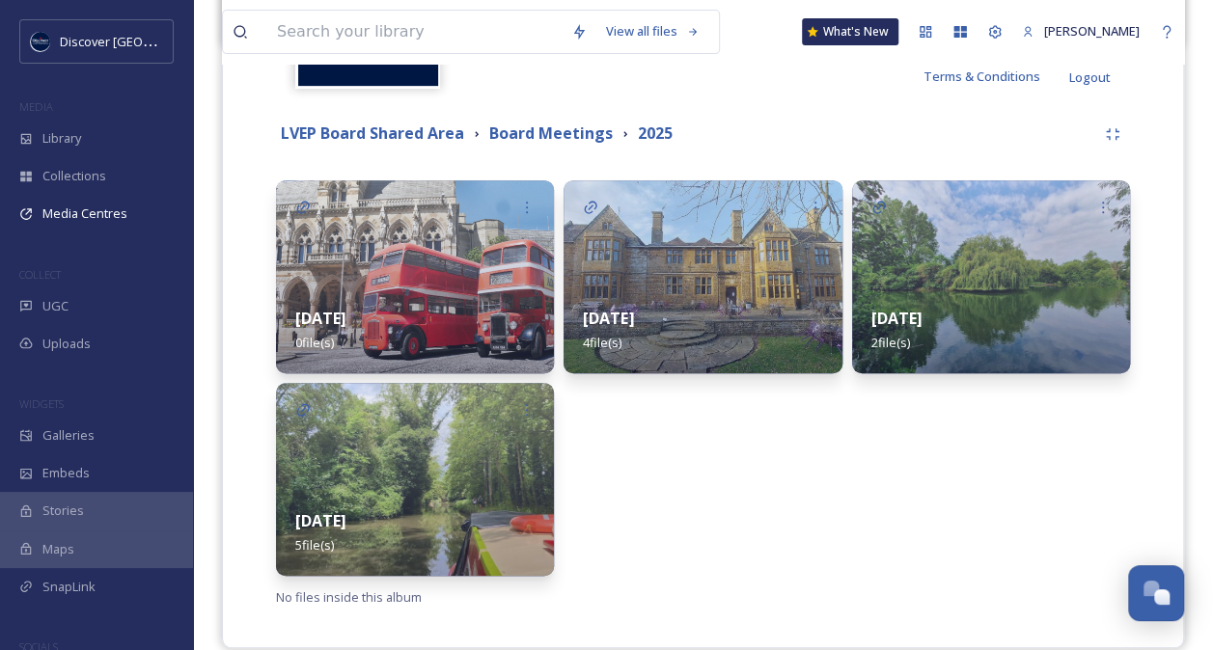
click at [411, 536] on div "[DATE] 5 file(s)" at bounding box center [415, 533] width 278 height 86
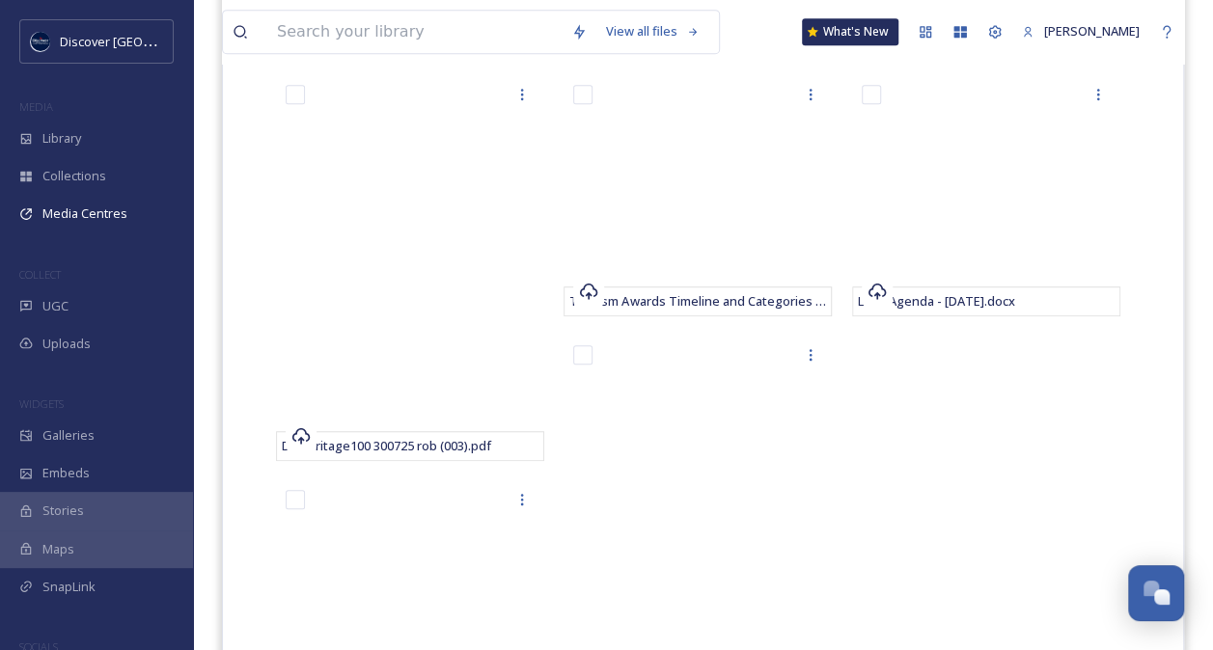
scroll to position [470, 0]
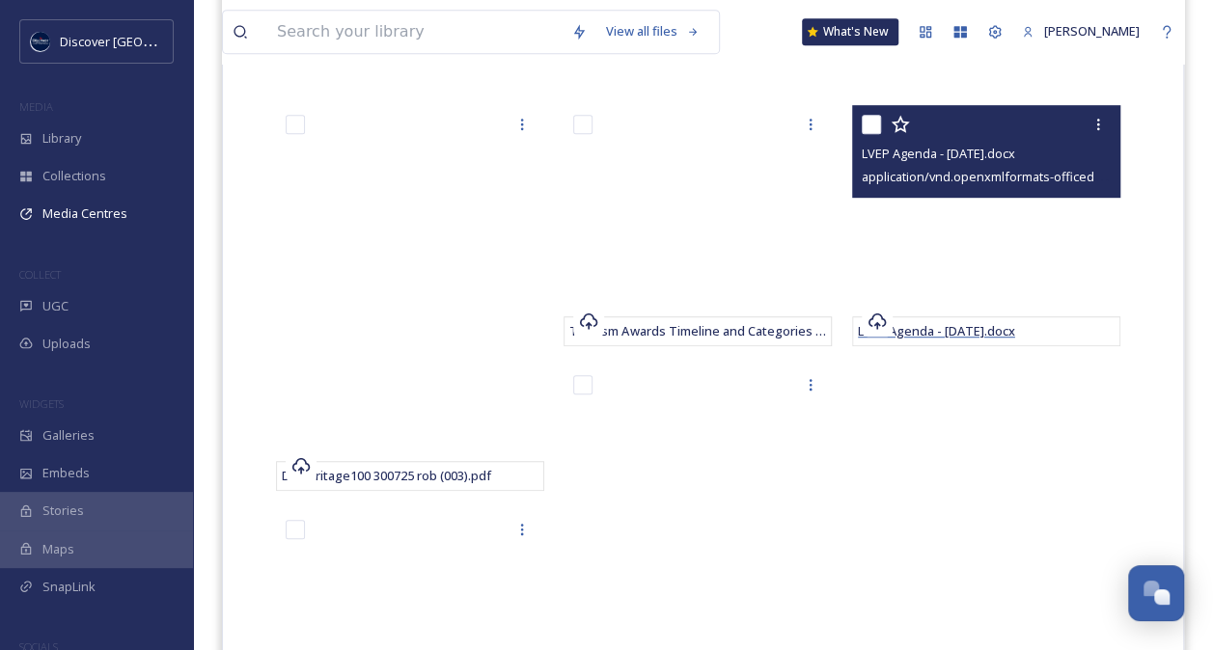
click at [954, 329] on span "LVEP Agenda - [DATE].docx" at bounding box center [936, 330] width 157 height 17
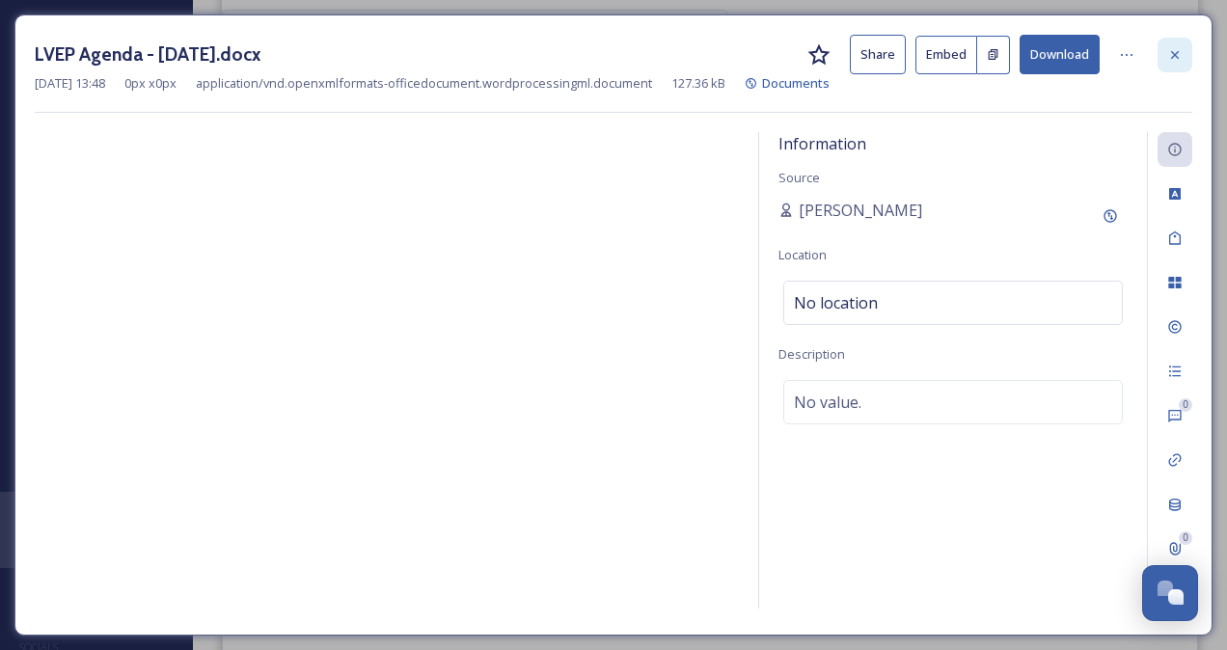
click at [1179, 54] on icon at bounding box center [1174, 54] width 15 height 15
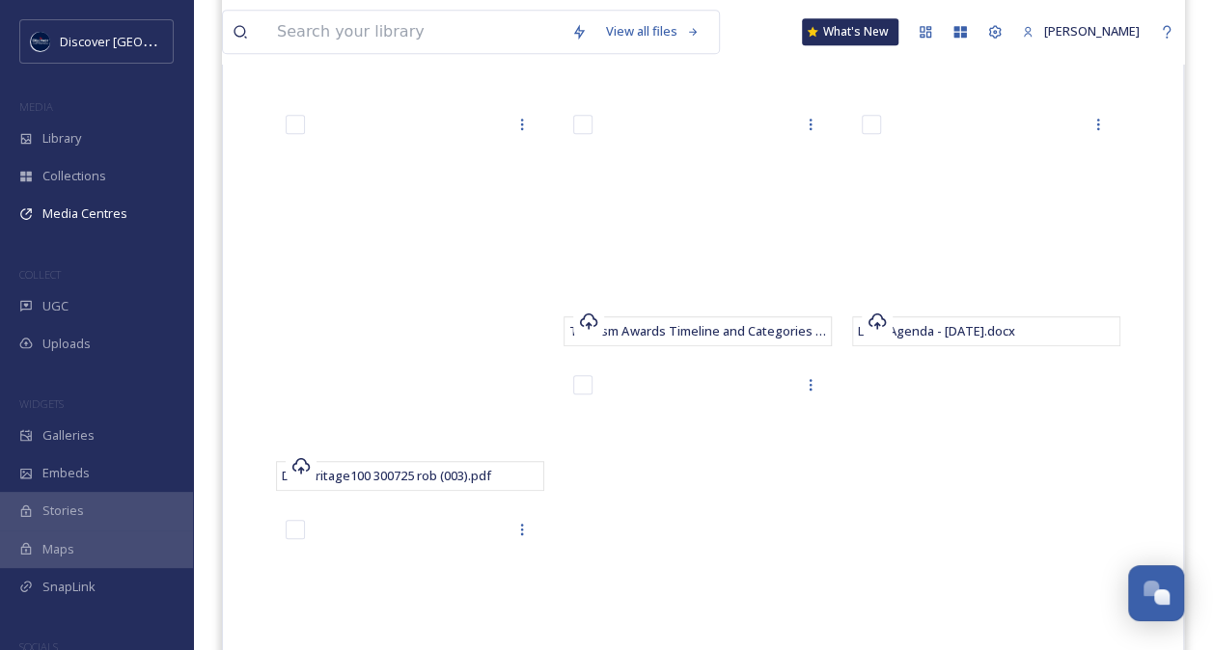
click at [936, 399] on div "LVEP Agenda - [DATE].docx" at bounding box center [991, 433] width 278 height 656
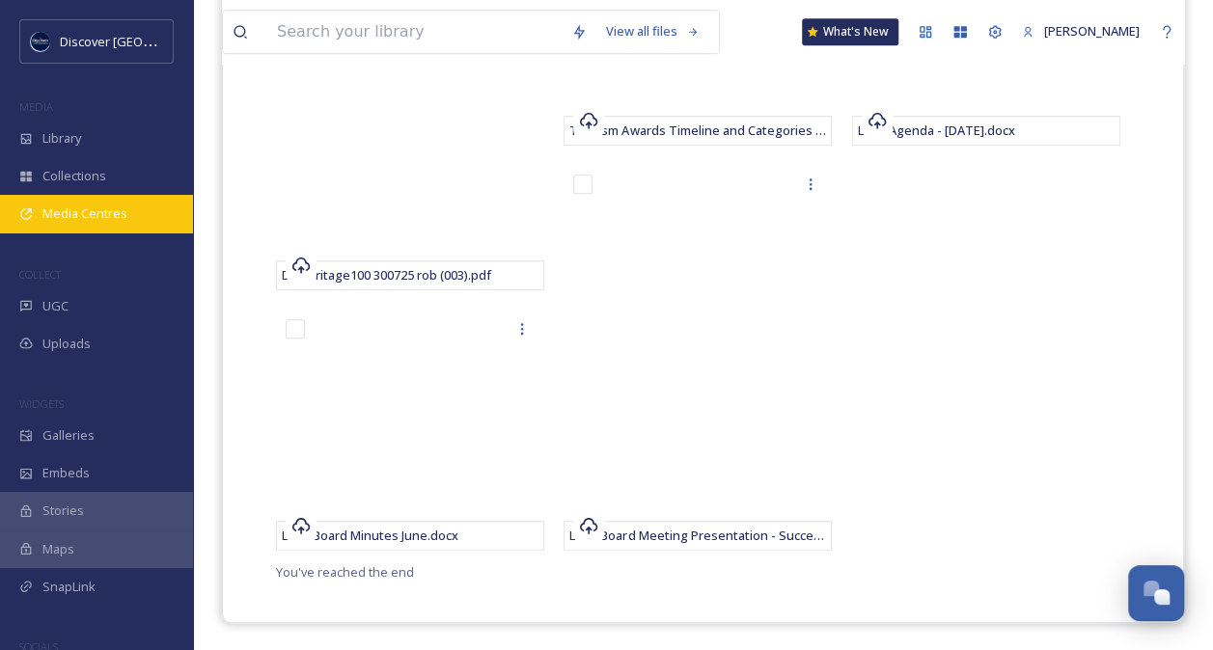
click at [115, 205] on span "Media Centres" at bounding box center [84, 214] width 85 height 18
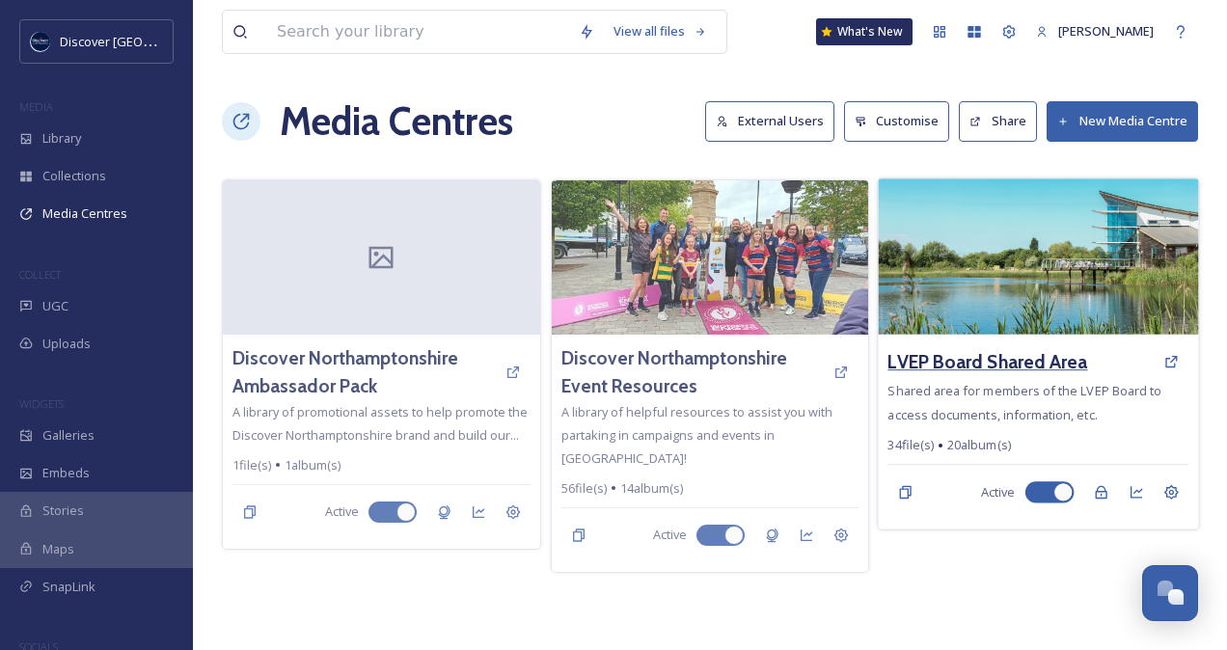
click at [979, 359] on h3 "LVEP Board Shared Area" at bounding box center [989, 362] width 200 height 28
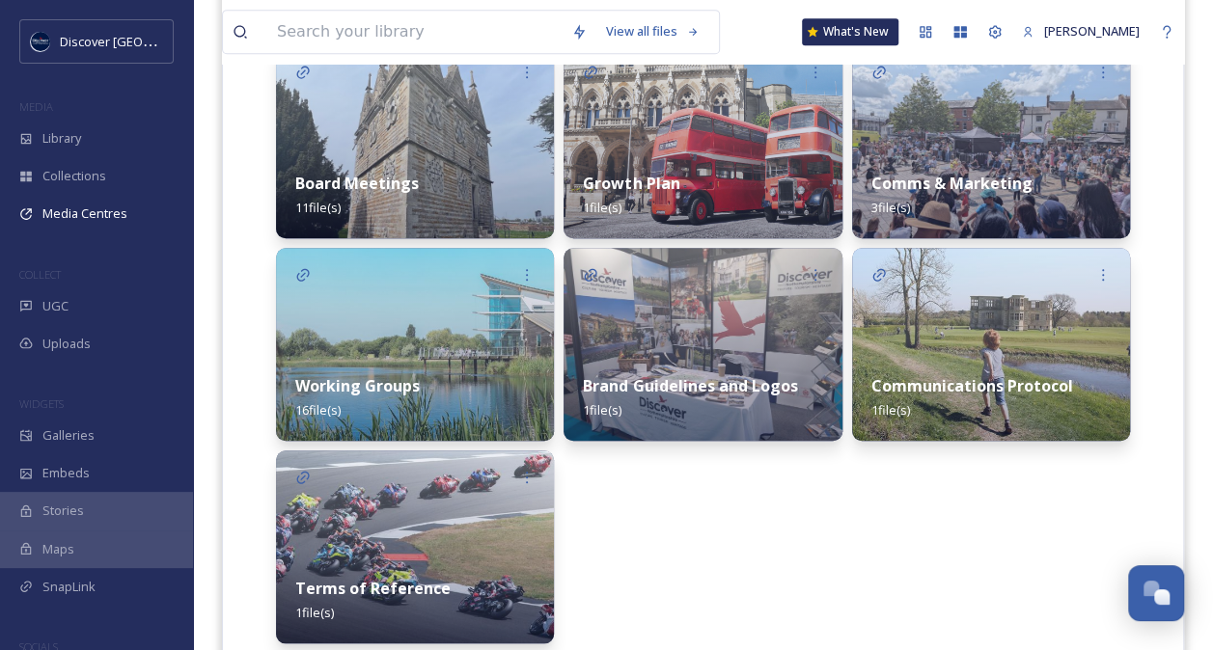
scroll to position [459, 0]
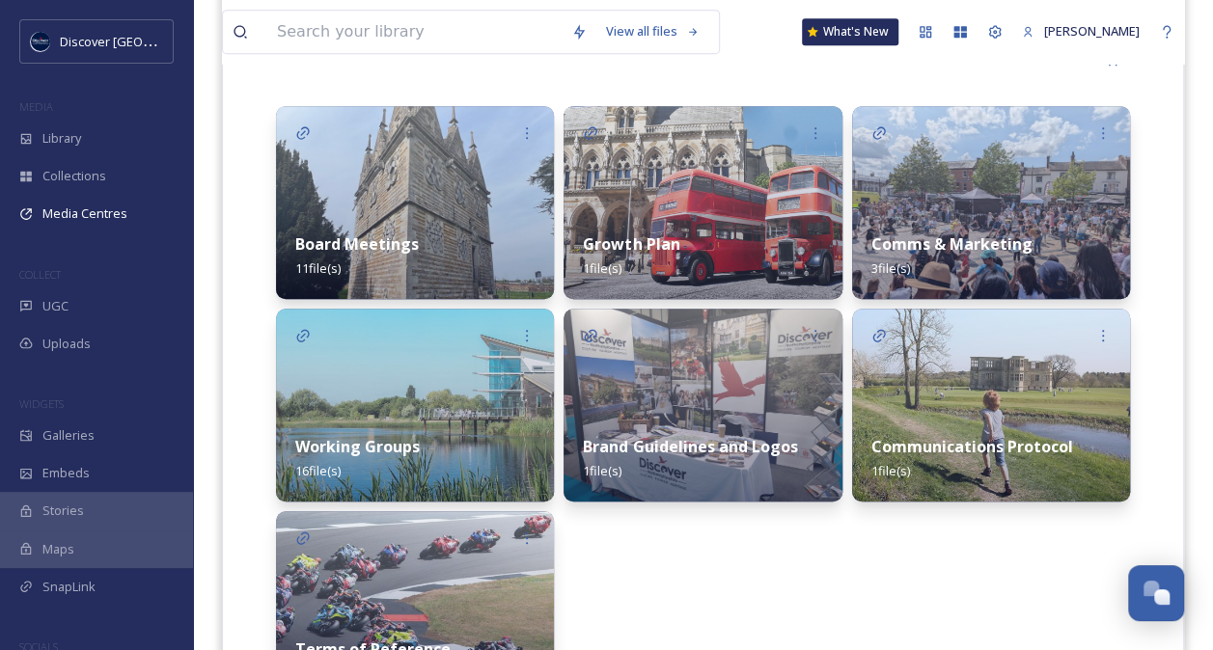
click at [762, 550] on div "Growth Plan 1 file(s) Brand Guidelines and Logos 1 file(s)" at bounding box center [702, 405] width 278 height 598
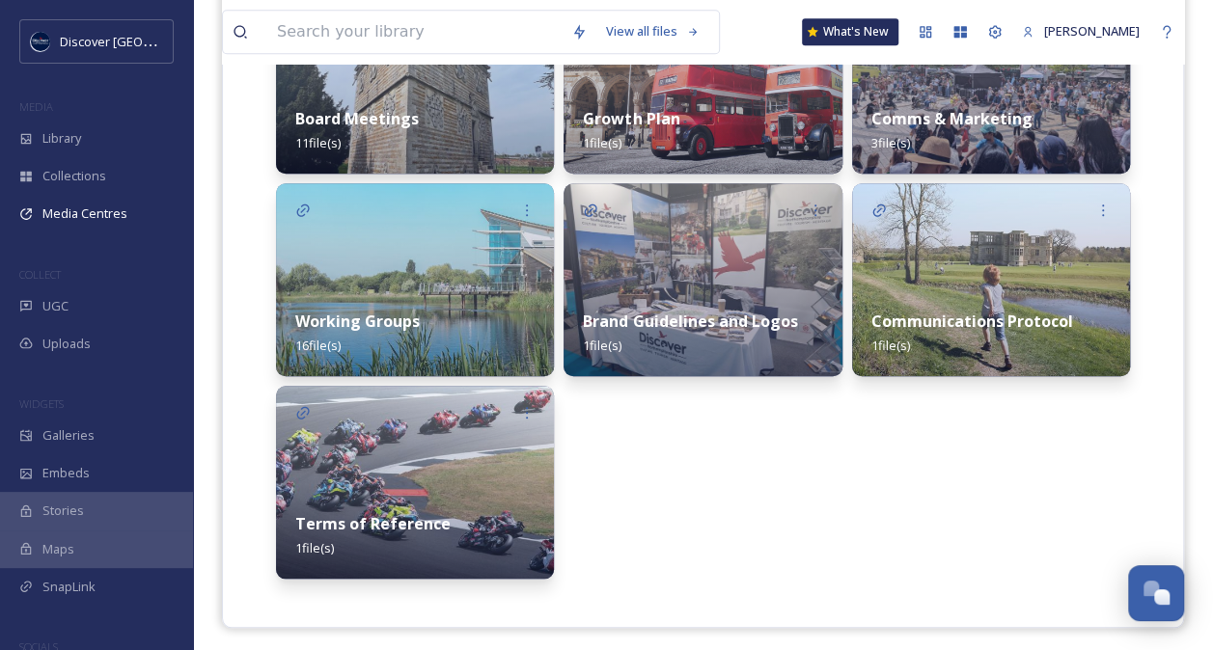
scroll to position [590, 0]
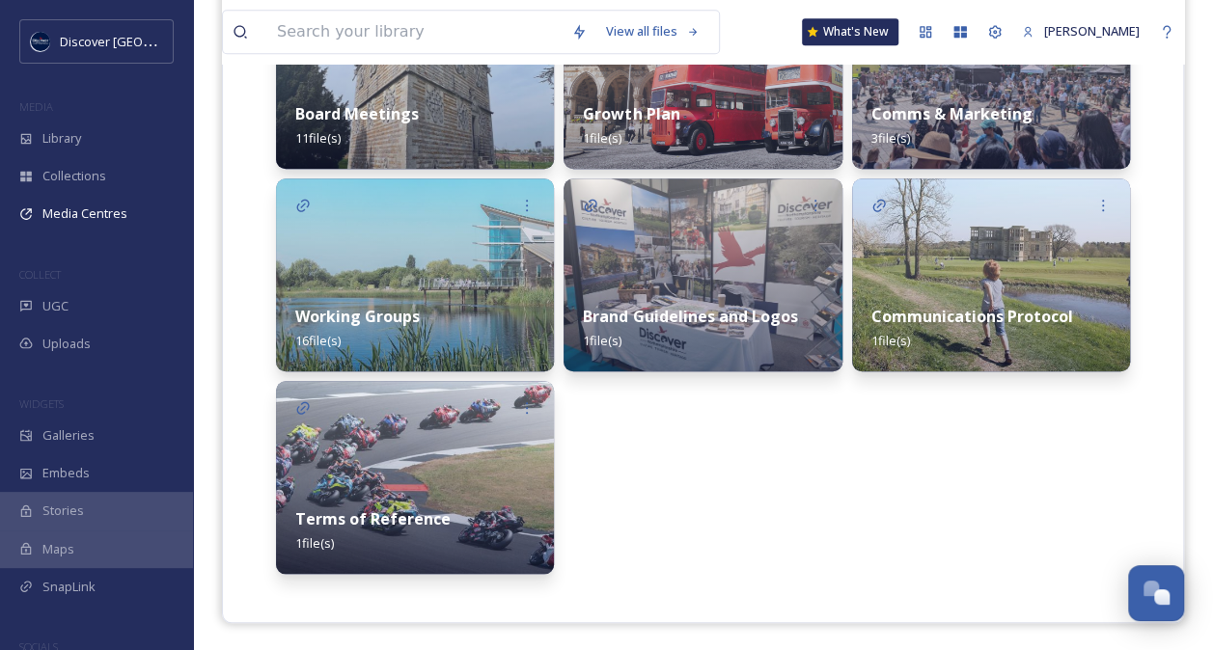
click at [823, 521] on div "Growth Plan 1 file(s) Brand Guidelines and Logos 1 file(s)" at bounding box center [702, 275] width 278 height 598
click at [430, 99] on div "Board Meetings 11 file(s)" at bounding box center [415, 126] width 278 height 86
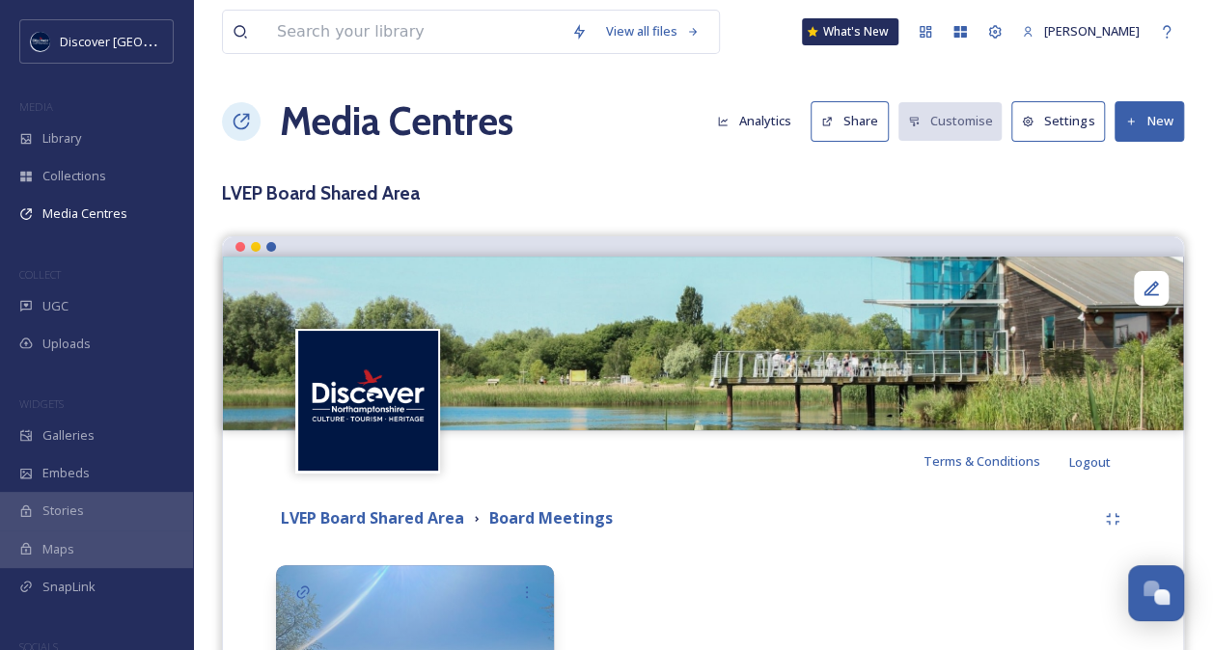
scroll to position [207, 0]
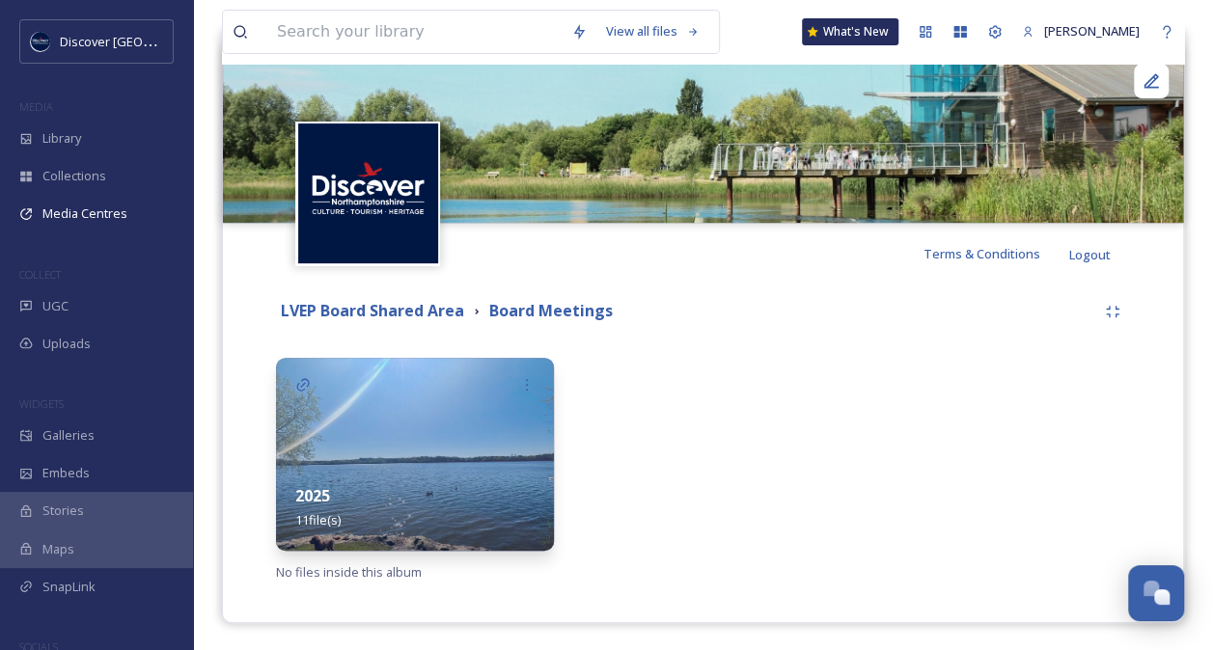
click at [419, 457] on img at bounding box center [415, 454] width 278 height 193
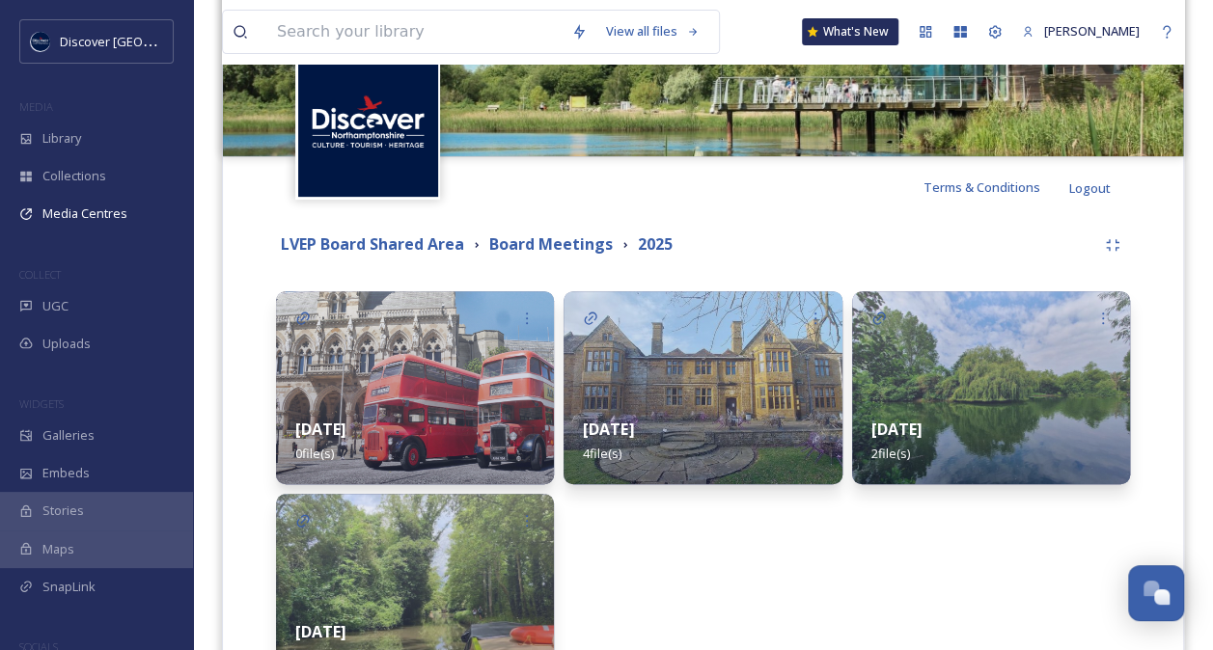
scroll to position [410, 0]
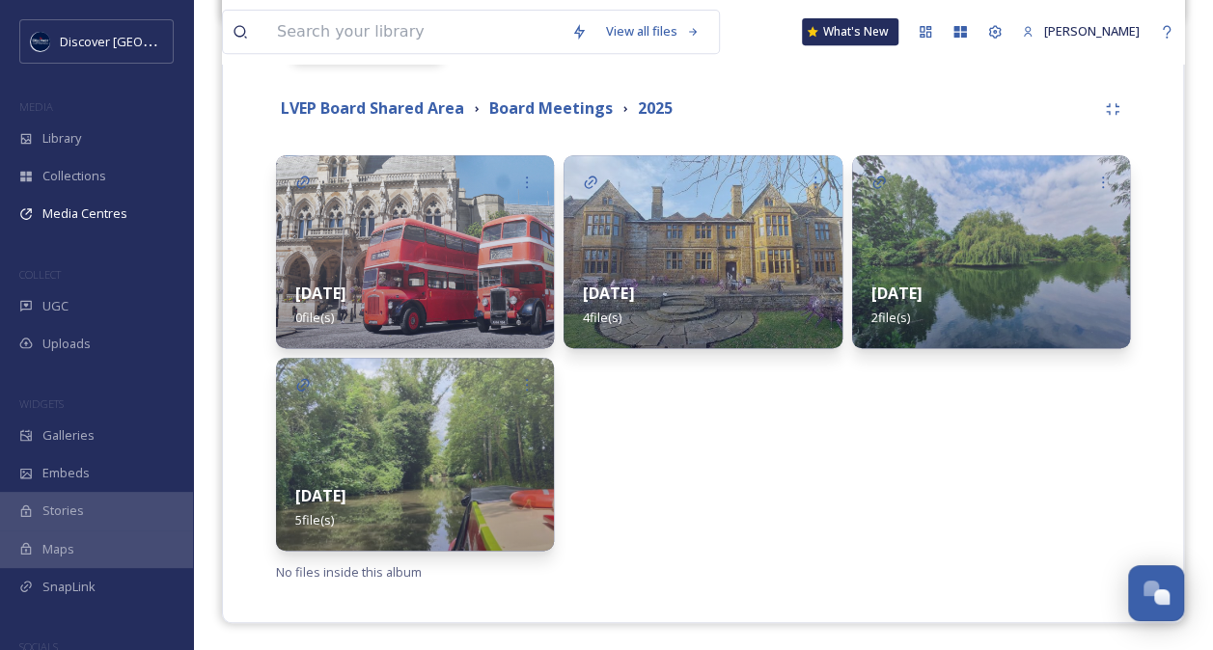
click at [378, 496] on div "[DATE] 5 file(s)" at bounding box center [415, 508] width 278 height 86
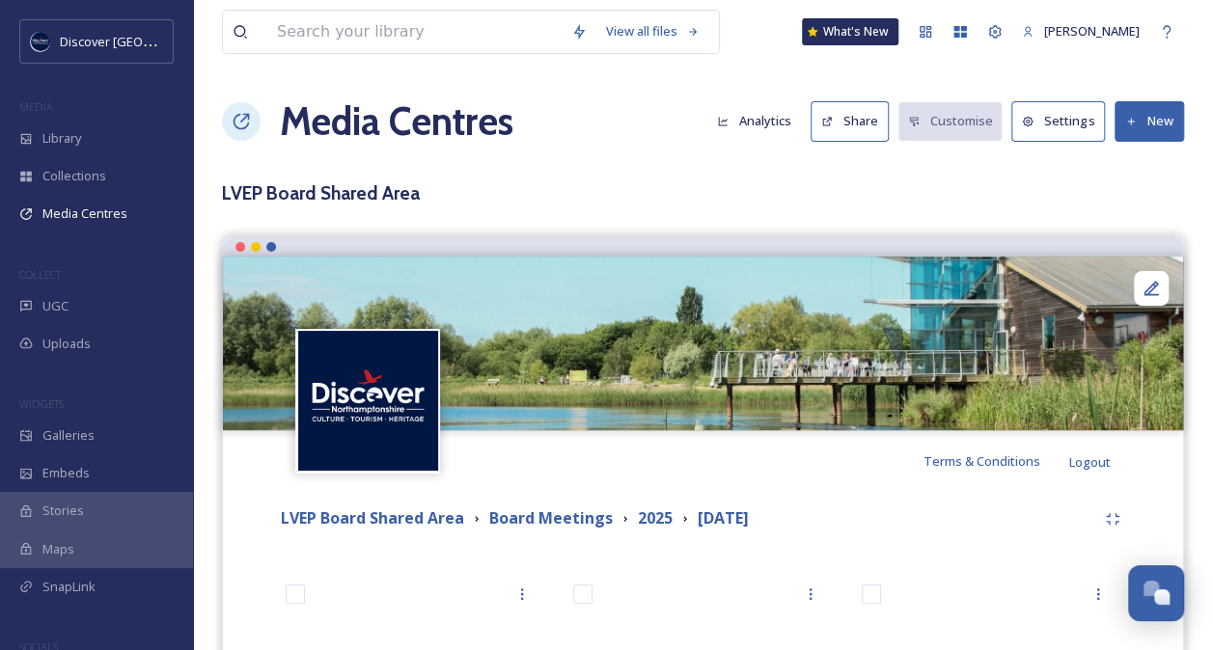
click at [1156, 130] on button "New" at bounding box center [1148, 121] width 69 height 40
click at [1152, 166] on span "Add Files" at bounding box center [1137, 166] width 52 height 18
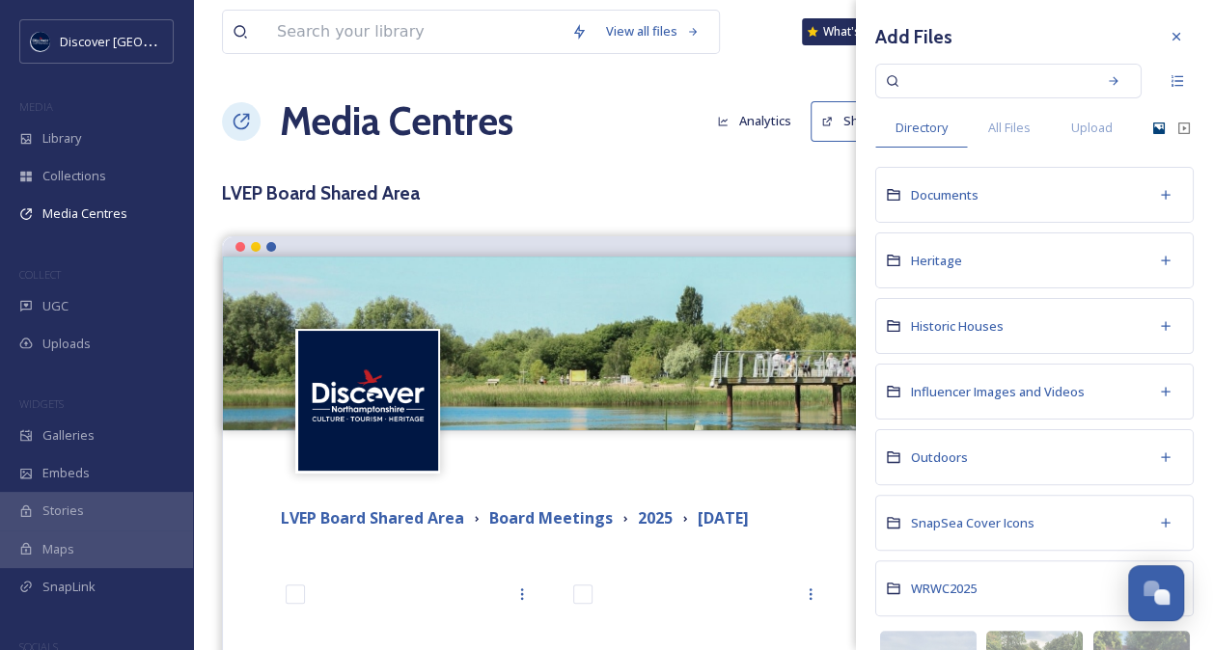
click at [1151, 124] on icon at bounding box center [1158, 128] width 15 height 15
click at [1153, 129] on icon at bounding box center [1159, 129] width 12 height 12
click at [1100, 133] on span "Upload" at bounding box center [1091, 128] width 41 height 18
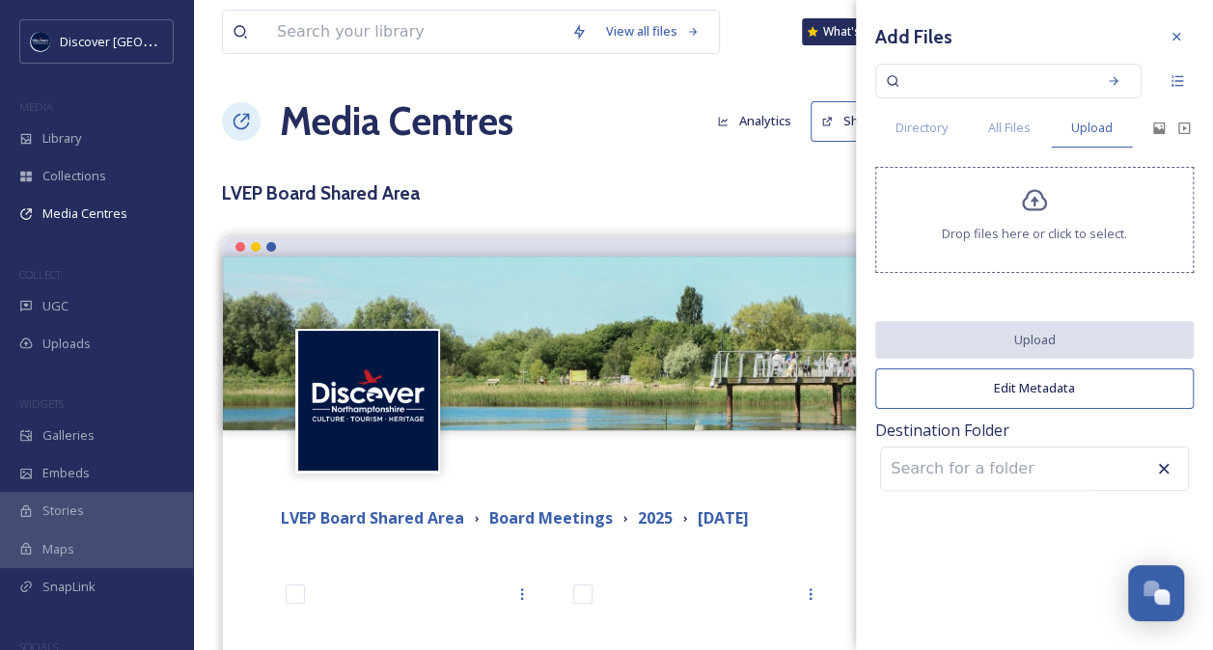
click at [1050, 220] on div "Drop files here or click to select." at bounding box center [1034, 220] width 318 height 106
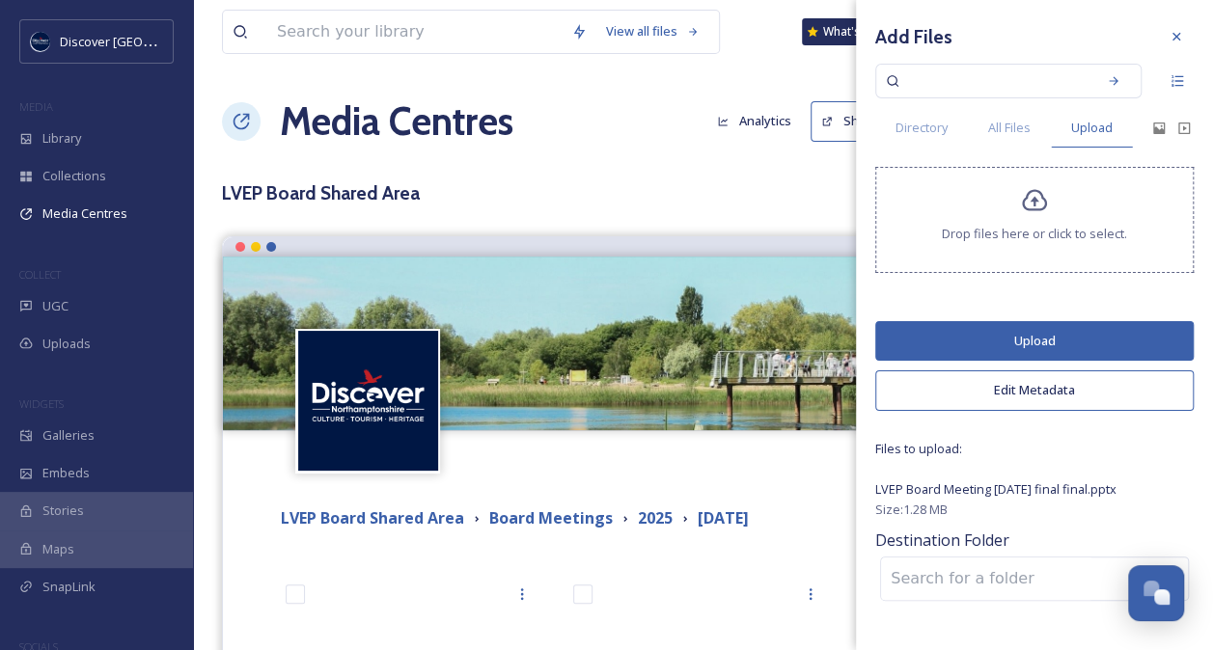
click at [1027, 327] on button "Upload" at bounding box center [1034, 341] width 318 height 40
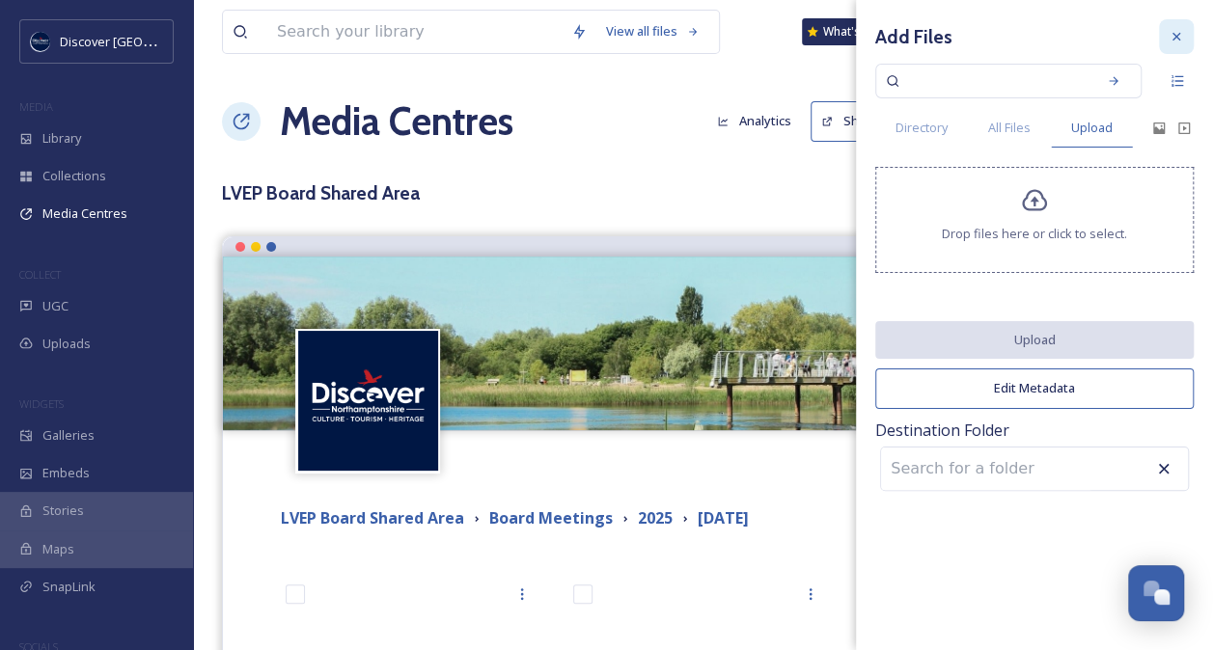
click at [1179, 31] on icon at bounding box center [1175, 36] width 15 height 15
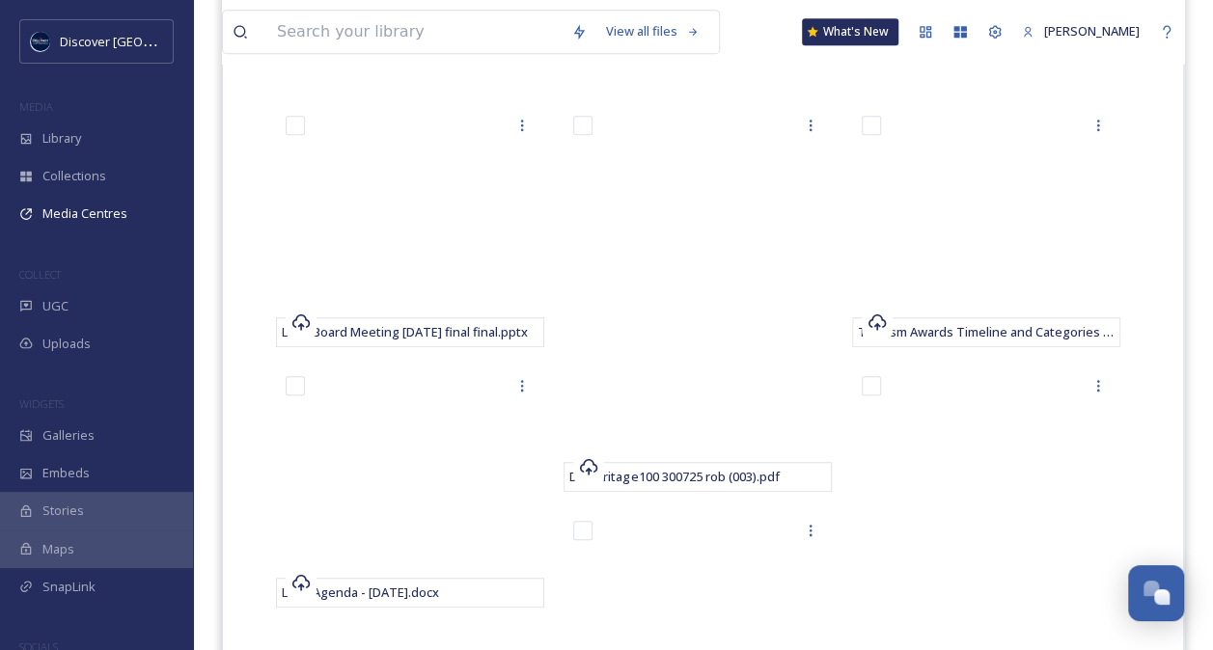
scroll to position [475, 0]
